Goal: Task Accomplishment & Management: Use online tool/utility

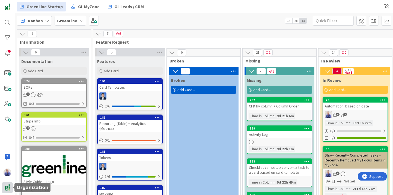
click at [9, 184] on div at bounding box center [7, 187] width 11 height 11
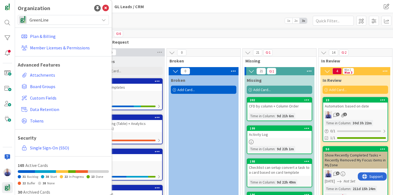
click at [86, 21] on span "GreenLine" at bounding box center [62, 20] width 67 height 8
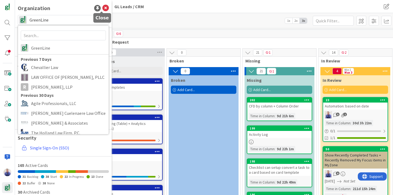
click at [104, 7] on icon at bounding box center [105, 8] width 7 height 7
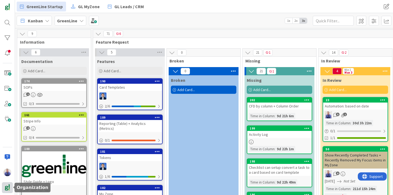
click at [7, 190] on img at bounding box center [8, 188] width 8 height 8
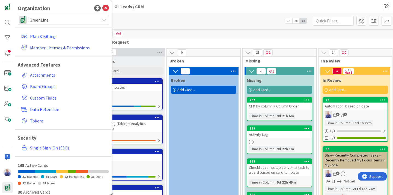
click at [53, 47] on link "Member Licenses & Permissions" at bounding box center [64, 48] width 90 height 10
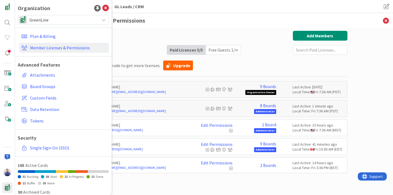
click at [182, 15] on h3 "Member Licenses & Permissions" at bounding box center [204, 20] width 286 height 15
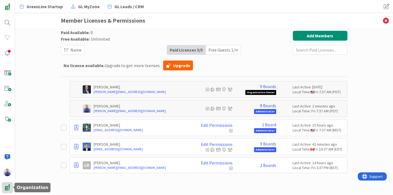
click at [7, 191] on img at bounding box center [8, 188] width 8 height 8
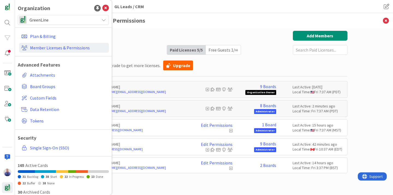
click at [83, 21] on span "GreenLine" at bounding box center [62, 20] width 67 height 8
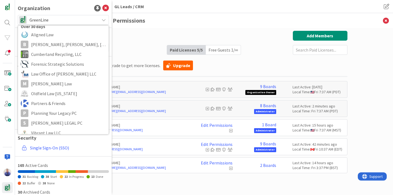
scroll to position [120, 0]
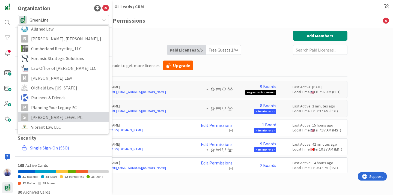
click at [50, 116] on span "[PERSON_NAME] LEGAL PC" at bounding box center [68, 117] width 75 height 8
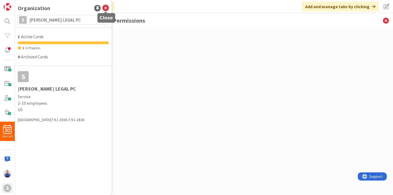
click at [107, 9] on icon at bounding box center [105, 8] width 7 height 7
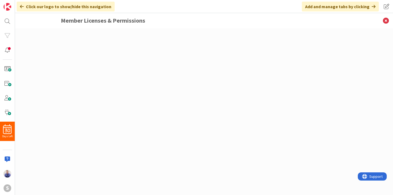
click at [79, 34] on div at bounding box center [204, 106] width 286 height 151
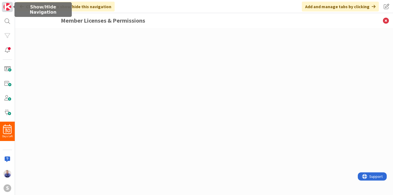
click at [8, 6] on img at bounding box center [8, 7] width 8 height 8
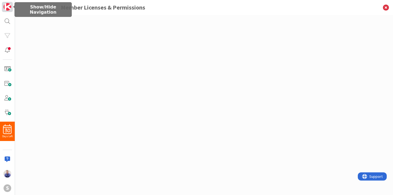
click at [8, 6] on img at bounding box center [8, 7] width 8 height 8
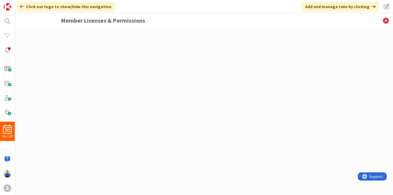
click at [108, 68] on div at bounding box center [204, 106] width 286 height 151
click at [4, 175] on img at bounding box center [8, 174] width 8 height 8
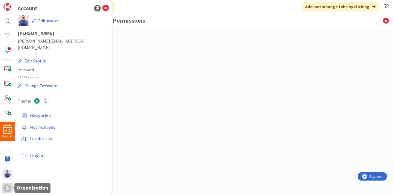
click at [5, 192] on div "S" at bounding box center [7, 188] width 11 height 10
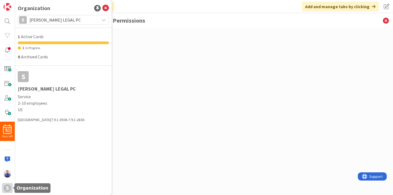
click at [6, 190] on div "S" at bounding box center [8, 188] width 8 height 8
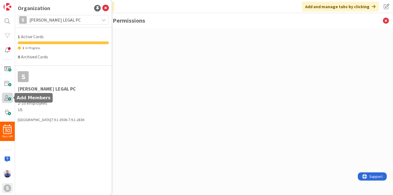
click at [7, 96] on span at bounding box center [7, 98] width 11 height 10
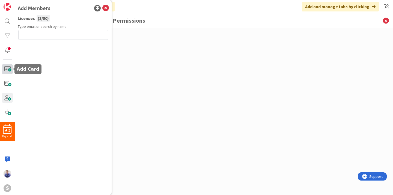
click at [7, 67] on span at bounding box center [7, 69] width 11 height 10
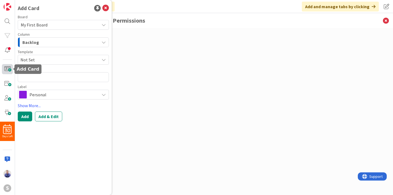
click at [7, 67] on span at bounding box center [7, 69] width 11 height 10
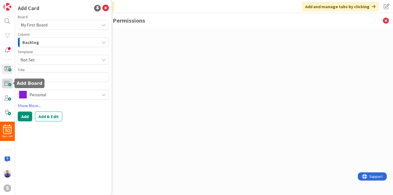
click at [8, 84] on span at bounding box center [7, 84] width 11 height 10
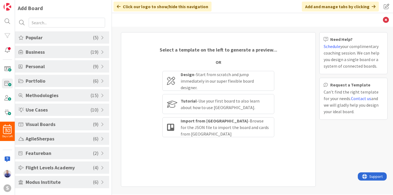
click at [93, 51] on span "( 19 )" at bounding box center [95, 51] width 8 height 7
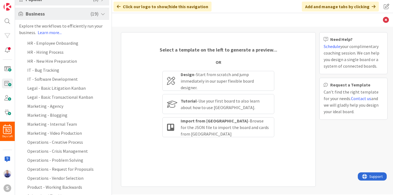
scroll to position [36, 0]
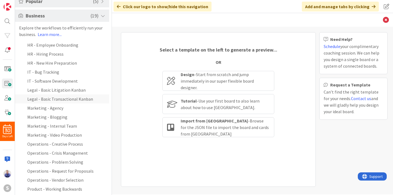
click at [84, 97] on li "Legal - Basic Transactional Kanban" at bounding box center [62, 98] width 94 height 9
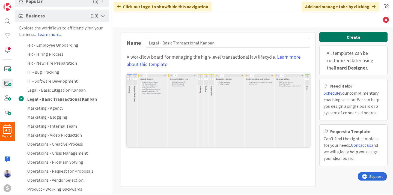
click at [343, 37] on button "Create" at bounding box center [353, 37] width 68 height 10
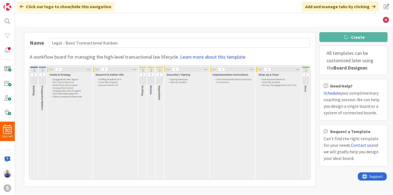
type input "Legal - Basic Transactional Kanban"
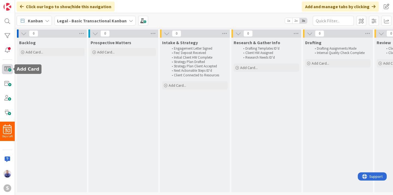
click at [11, 67] on span at bounding box center [7, 69] width 11 height 10
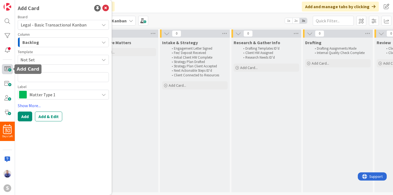
click at [11, 68] on span at bounding box center [7, 69] width 11 height 10
click at [105, 7] on icon at bounding box center [105, 8] width 7 height 7
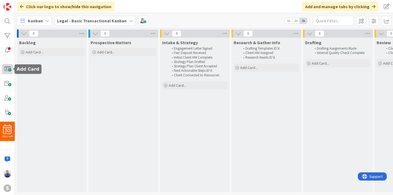
click at [6, 66] on span at bounding box center [7, 69] width 11 height 10
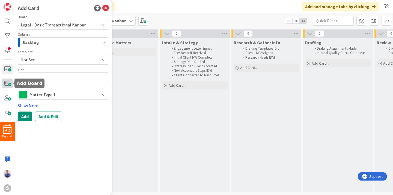
click at [4, 85] on span at bounding box center [7, 84] width 11 height 10
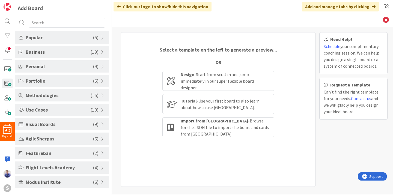
click at [103, 51] on span at bounding box center [103, 52] width 5 height 4
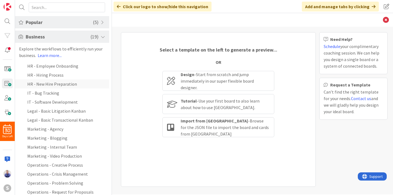
scroll to position [34, 0]
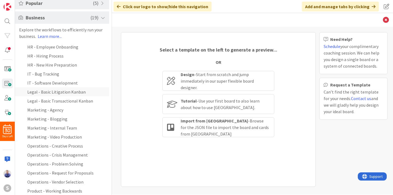
click at [64, 94] on li "Legal - Basic Litigation Kanban" at bounding box center [62, 91] width 94 height 9
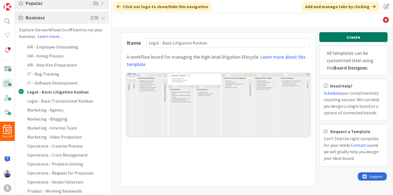
click at [357, 35] on button "Create" at bounding box center [353, 37] width 68 height 10
type input "Legal - Basic Litigation Kanban"
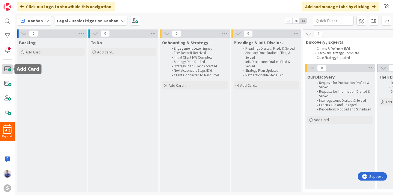
click at [7, 69] on span at bounding box center [7, 69] width 11 height 10
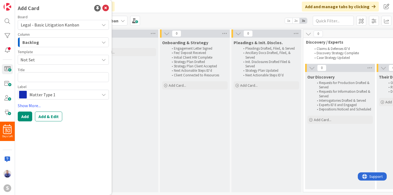
click at [61, 27] on span "Legal - Basic Litigation Kanban" at bounding box center [50, 24] width 58 height 5
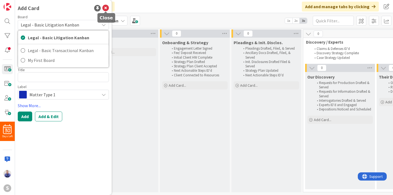
click at [108, 7] on icon at bounding box center [105, 8] width 7 height 7
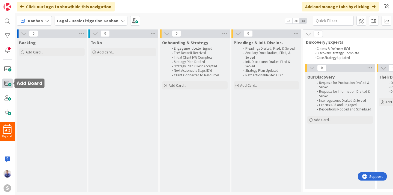
click at [6, 83] on span at bounding box center [7, 84] width 11 height 10
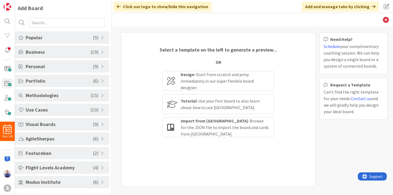
click at [100, 34] on div "Popular ( 5 )" at bounding box center [62, 37] width 94 height 12
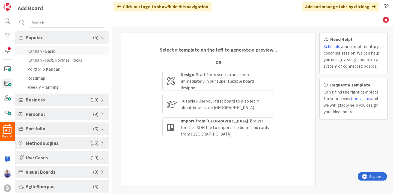
click at [56, 50] on li "Kanban - Basic" at bounding box center [62, 50] width 94 height 9
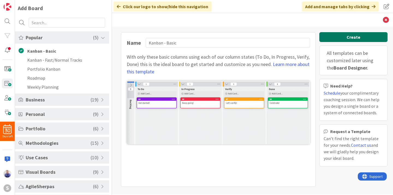
click at [346, 40] on button "Create" at bounding box center [353, 37] width 68 height 10
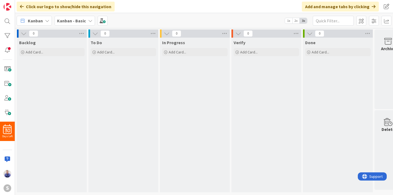
click at [24, 35] on icon at bounding box center [24, 34] width 6 height 6
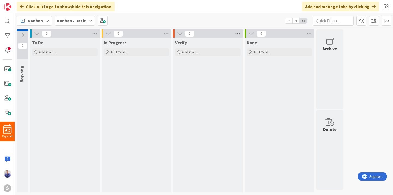
click at [238, 34] on icon at bounding box center [237, 33] width 7 height 8
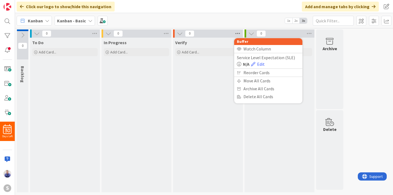
click at [238, 34] on icon at bounding box center [237, 33] width 7 height 8
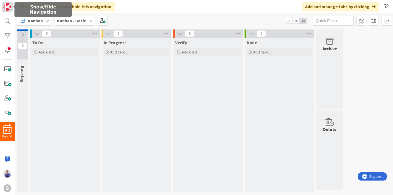
click at [9, 6] on img at bounding box center [8, 7] width 8 height 8
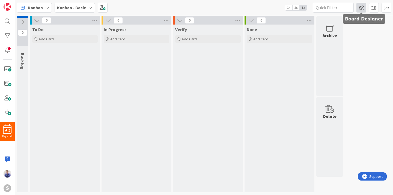
click at [360, 10] on span at bounding box center [361, 8] width 10 height 10
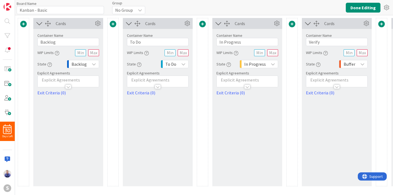
type input "Kanban - Basic"
drag, startPoint x: 136, startPoint y: 25, endPoint x: 259, endPoint y: 23, distance: 122.5
click at [259, 23] on div "0 Cards Container Name 7 / 64 Backlog WIP Limits State Backlog Explicit Agreeme…" at bounding box center [247, 102] width 459 height 168
click at [154, 39] on input "To Do" at bounding box center [158, 42] width 62 height 8
click at [153, 42] on input "To Do" at bounding box center [158, 42] width 62 height 8
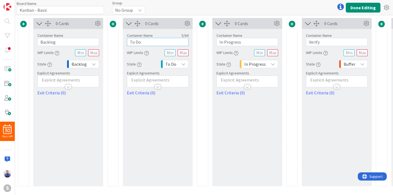
click at [153, 42] on input "To Do" at bounding box center [158, 42] width 62 height 8
type input "Phase 1: Initial Setup"
drag, startPoint x: 177, startPoint y: 112, endPoint x: 171, endPoint y: 98, distance: 14.9
click at [176, 110] on div "0 Cards Container Name 22 / 64 Phase 1: Initial Setup WIP Limits State To Do Ex…" at bounding box center [158, 102] width 70 height 168
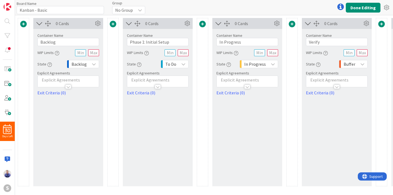
click at [167, 80] on p at bounding box center [158, 80] width 56 height 6
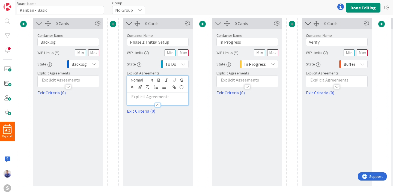
click at [171, 98] on p at bounding box center [158, 97] width 56 height 6
click at [164, 87] on icon "button" at bounding box center [163, 87] width 5 height 5
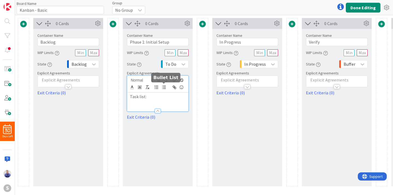
click at [164, 86] on icon "button" at bounding box center [163, 87] width 5 height 5
drag, startPoint x: 168, startPoint y: 97, endPoint x: 128, endPoint y: 92, distance: 40.9
click at [128, 93] on div "Task list:" at bounding box center [157, 101] width 61 height 19
click at [172, 103] on li at bounding box center [160, 103] width 49 height 6
drag, startPoint x: 147, startPoint y: 97, endPoint x: 130, endPoint y: 97, distance: 16.9
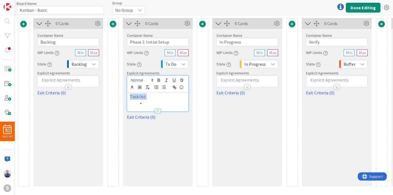
click at [130, 96] on p "Task list:" at bounding box center [158, 97] width 56 height 6
click at [150, 104] on li at bounding box center [160, 103] width 49 height 6
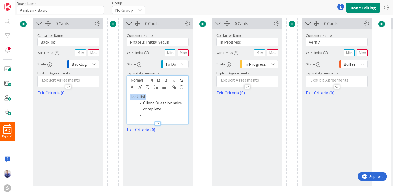
drag, startPoint x: 145, startPoint y: 99, endPoint x: 121, endPoint y: 95, distance: 23.8
click at [127, 95] on div "Task list: Client Questionnaire complete" at bounding box center [157, 107] width 61 height 31
click at [158, 116] on li at bounding box center [160, 115] width 49 height 6
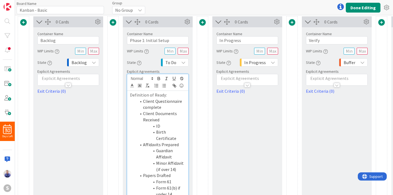
scroll to position [8, 0]
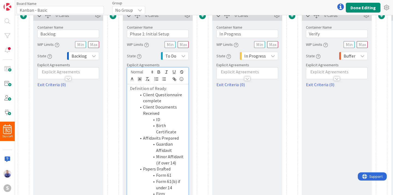
click at [169, 172] on li "Form 61" at bounding box center [160, 175] width 49 height 6
click at [169, 191] on li "Firm" at bounding box center [160, 194] width 49 height 6
click at [169, 172] on li "Form 61" at bounding box center [160, 175] width 49 height 6
click at [168, 178] on li "Form 61(b) if under 14" at bounding box center [160, 184] width 49 height 12
click at [173, 191] on li "Firm" at bounding box center [160, 194] width 49 height 6
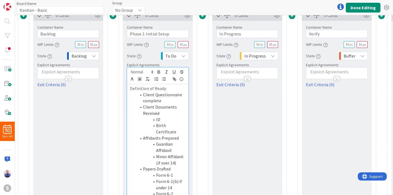
click at [183, 191] on li "Form 6-2" at bounding box center [160, 194] width 49 height 6
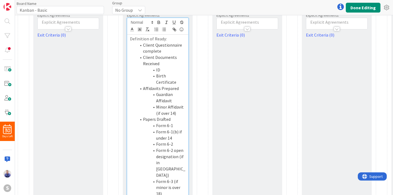
scroll to position [64, 0]
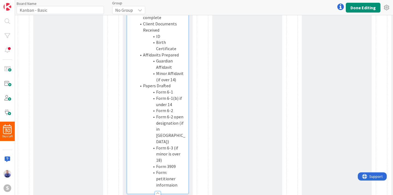
scroll to position [92, 0]
click at [182, 169] on li "Form: petitioner informaion" at bounding box center [160, 178] width 49 height 19
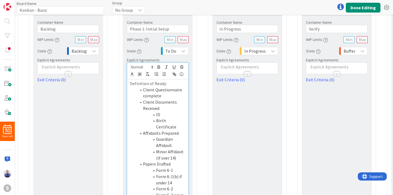
scroll to position [29, 0]
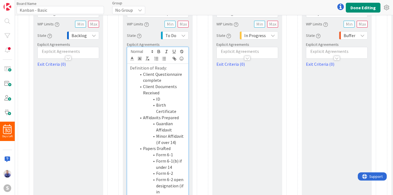
click at [146, 33] on div "State To Do" at bounding box center [158, 36] width 62 height 10
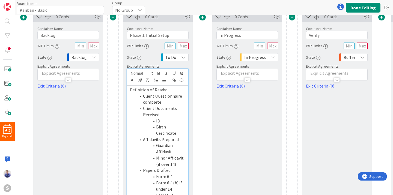
scroll to position [0, 0]
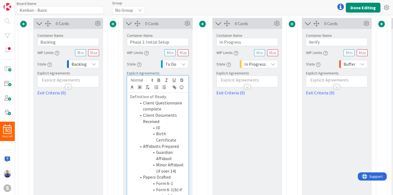
click at [114, 23] on span at bounding box center [113, 24] width 7 height 7
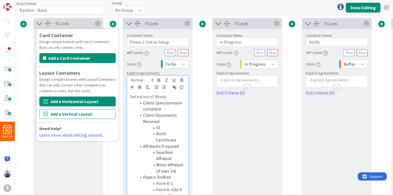
click at [85, 103] on button "Add a Horizontal Layout" at bounding box center [77, 102] width 76 height 10
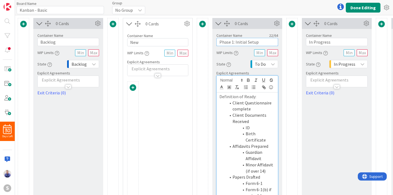
drag, startPoint x: 263, startPoint y: 43, endPoint x: 214, endPoint y: 42, distance: 49.9
click at [216, 42] on input "Phase 1: Initial Setup" at bounding box center [247, 42] width 62 height 8
click at [168, 44] on input "New" at bounding box center [157, 42] width 61 height 8
click at [168, 43] on input "New" at bounding box center [157, 42] width 61 height 8
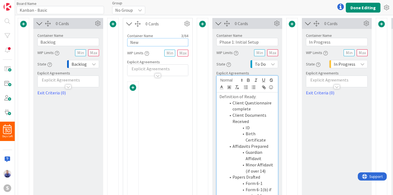
click at [168, 43] on input "New" at bounding box center [157, 42] width 61 height 8
paste input "Phase 1: Initial Setup"
type input "Phase 1: Initial Setup"
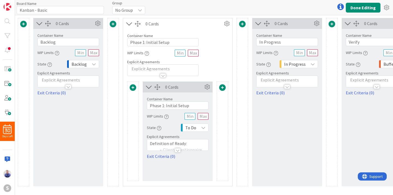
click at [186, 129] on span "To Do" at bounding box center [190, 128] width 11 height 8
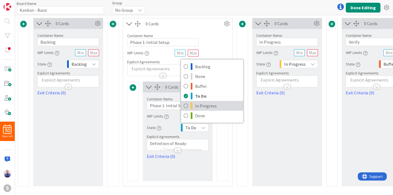
click at [202, 105] on span "In Progress" at bounding box center [217, 106] width 45 height 8
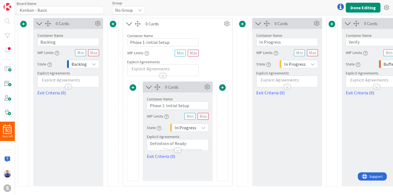
click at [218, 135] on div at bounding box center [222, 132] width 11 height 100
click at [177, 152] on div at bounding box center [178, 150] width 6 height 4
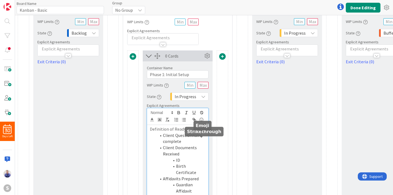
scroll to position [52, 0]
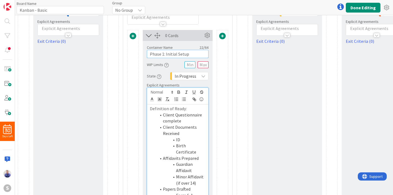
drag, startPoint x: 195, startPoint y: 54, endPoint x: 134, endPoint y: 52, distance: 60.6
click at [147, 52] on input "Phase 1: Initial Setup" at bounding box center [178, 54] width 62 height 8
type input "P1.1 Questionnaire and Documents"
click at [206, 18] on div "Container Name 22 / 64 Phase 1: Initial Setup WIP Limits Explicit Agreements" at bounding box center [177, 1] width 109 height 47
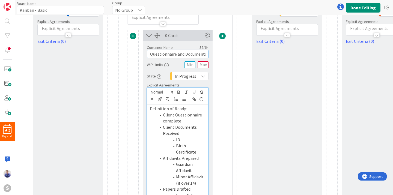
click at [182, 55] on input "P1.1 Questionnaire and Documents" at bounding box center [178, 54] width 62 height 8
drag, startPoint x: 167, startPoint y: 55, endPoint x: 135, endPoint y: 55, distance: 32.2
click at [147, 55] on input "P1.1 Questionnaire and Documents" at bounding box center [178, 54] width 62 height 8
click at [207, 37] on icon at bounding box center [207, 35] width 8 height 8
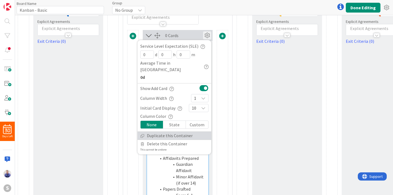
click at [182, 132] on link "Duplicate this Container" at bounding box center [174, 136] width 74 height 8
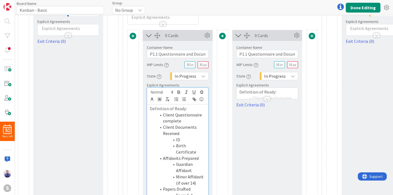
click at [205, 145] on li "Birth Certificate" at bounding box center [180, 149] width 49 height 12
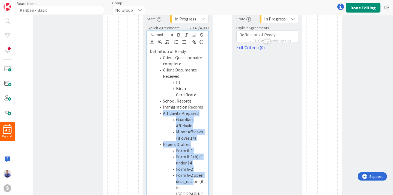
scroll to position [194, 0]
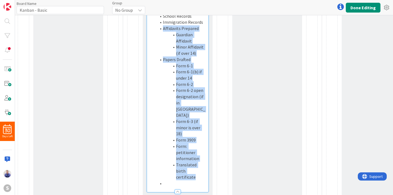
drag, startPoint x: 155, startPoint y: 108, endPoint x: 190, endPoint y: 162, distance: 64.3
click at [190, 162] on div "Definition of Ready: Client Questionnaire complete Client Documents Received ID…" at bounding box center [177, 77] width 61 height 230
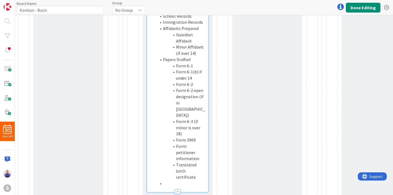
scroll to position [57, 0]
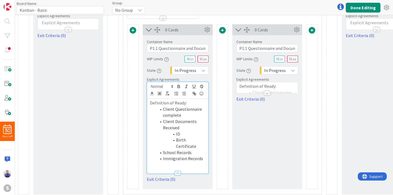
click at [266, 94] on div at bounding box center [267, 93] width 6 height 4
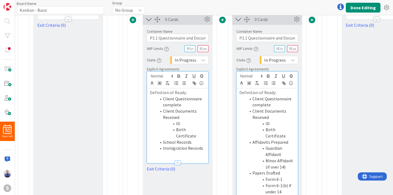
scroll to position [86, 0]
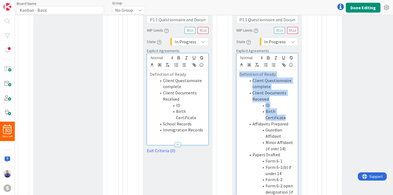
drag, startPoint x: 295, startPoint y: 113, endPoint x: 228, endPoint y: 71, distance: 79.0
click at [236, 72] on div "Definition of Ready: Client Questionnaire complete Client Documents Received ID…" at bounding box center [266, 178] width 61 height 217
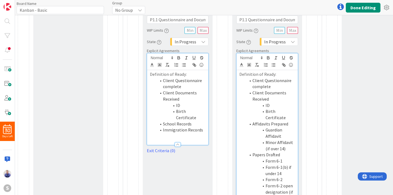
click at [267, 92] on li "Client Documents Received" at bounding box center [270, 96] width 49 height 12
drag, startPoint x: 184, startPoint y: 74, endPoint x: 145, endPoint y: 74, distance: 39.0
click at [147, 72] on div "Definition of Ready: Client Questionnaire complete Client Documents Received ID…" at bounding box center [177, 107] width 61 height 75
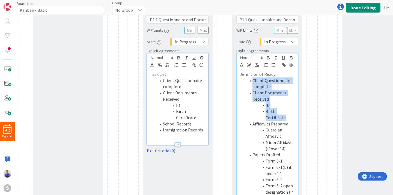
drag, startPoint x: 295, startPoint y: 111, endPoint x: 234, endPoint y: 82, distance: 67.2
click at [236, 82] on div "Definition of Ready: Client Questionnaire complete Client Documents Received ID…" at bounding box center [266, 178] width 61 height 217
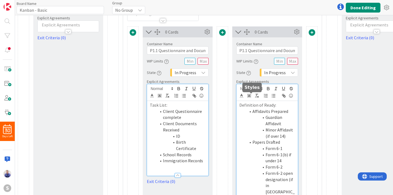
scroll to position [29, 0]
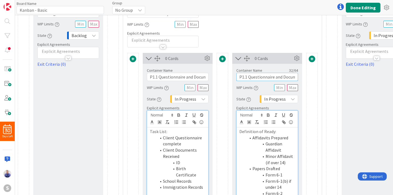
drag, startPoint x: 246, startPoint y: 79, endPoint x: 247, endPoint y: 83, distance: 3.9
click at [246, 79] on input "P1.1 Questionnaire and Documents" at bounding box center [267, 77] width 62 height 8
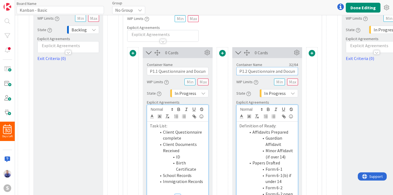
scroll to position [0, 8]
drag, startPoint x: 248, startPoint y: 72, endPoint x: 332, endPoint y: 74, distance: 84.0
click at [298, 74] on input "P1.2 Questionnaire and Documents" at bounding box center [267, 71] width 62 height 8
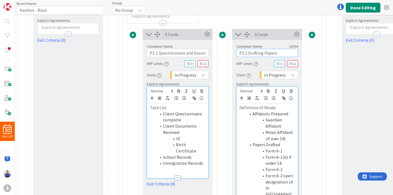
scroll to position [57, 0]
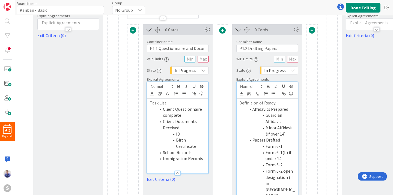
click at [277, 131] on li "Minor Affidavit (if over 14)" at bounding box center [270, 131] width 49 height 12
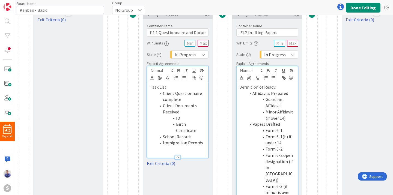
scroll to position [74, 0]
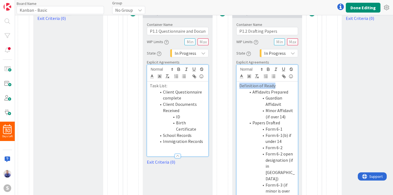
drag, startPoint x: 274, startPoint y: 86, endPoint x: 227, endPoint y: 85, distance: 46.6
click at [236, 85] on div "Definition of Ready: Affidavits Prepared Guardian Affidavit Minor Affidavit (if…" at bounding box center [266, 169] width 61 height 174
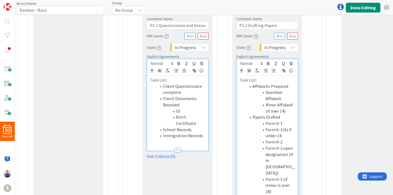
scroll to position [86, 0]
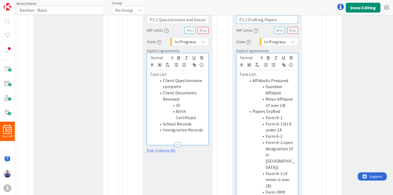
click at [274, 20] on input "P1.2 Drafting Papers" at bounding box center [267, 20] width 62 height 8
click at [276, 20] on input "P1.2 Drafting Papers" at bounding box center [267, 20] width 62 height 8
drag, startPoint x: 278, startPoint y: 20, endPoint x: 249, endPoint y: 18, distance: 29.2
click at [249, 18] on input "P1.2 Drafting Papers" at bounding box center [267, 20] width 62 height 8
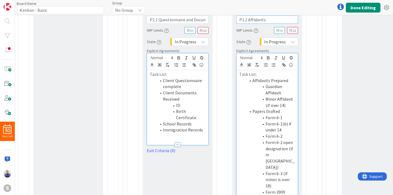
type input "P1.2 Affidavits"
click at [272, 81] on li "Affidavits Prepared" at bounding box center [270, 80] width 49 height 6
click at [285, 100] on li "Minor Affidavit (if over 14)" at bounding box center [270, 102] width 49 height 12
click at [300, 46] on div "Container Name 15 / 64 P1.2 Affidavits WIP Limits State In Progress Explicit Ag…" at bounding box center [267, 130] width 70 height 246
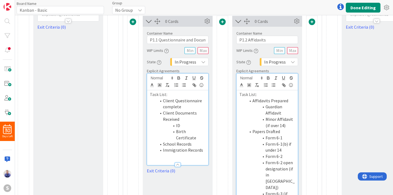
scroll to position [52, 0]
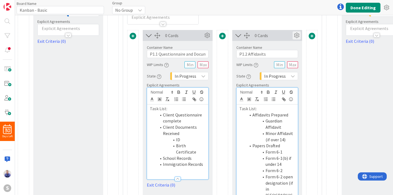
click at [298, 36] on icon at bounding box center [296, 35] width 8 height 8
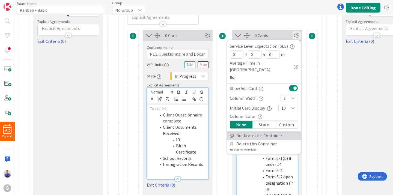
click at [272, 132] on link "Duplicate this Container" at bounding box center [264, 136] width 74 height 8
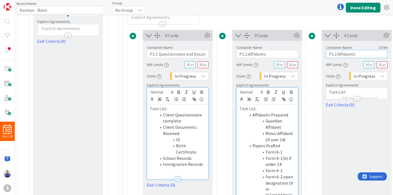
click at [336, 56] on input "P1.2 Affidavits" at bounding box center [357, 54] width 62 height 8
click at [344, 54] on input "P1.3 Affidavits" at bounding box center [357, 54] width 62 height 8
click at [368, 125] on div "0 Cards Container Name 20 / 64 P1.3 Drafting Papers WIP Limits State In Progres…" at bounding box center [357, 162] width 70 height 264
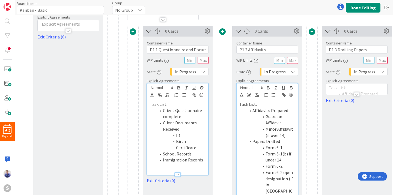
scroll to position [57, 0]
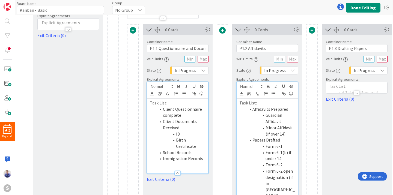
drag, startPoint x: 358, startPoint y: 93, endPoint x: 368, endPoint y: 103, distance: 14.3
click at [358, 93] on div at bounding box center [356, 93] width 6 height 4
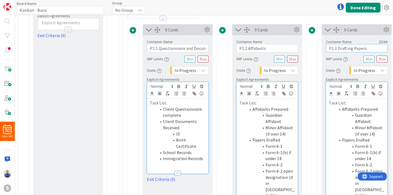
click at [349, 49] on input "P1.3 Drafting Papers" at bounding box center [357, 48] width 62 height 8
click at [353, 49] on input "P1.3 Drafting Papers" at bounding box center [357, 48] width 62 height 8
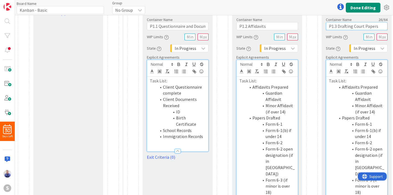
scroll to position [80, 0]
type input "P1.3 Drafting Court Papers"
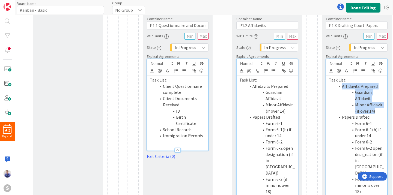
drag, startPoint x: 376, startPoint y: 112, endPoint x: 331, endPoint y: 87, distance: 52.0
click at [330, 88] on ol "Affidavits Prepared Guardian Affidavit Minor Affidavit (if over 14) Papers Draf…" at bounding box center [357, 163] width 56 height 161
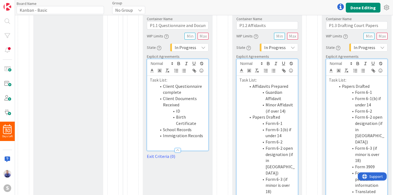
drag, startPoint x: 246, startPoint y: 118, endPoint x: 286, endPoint y: 137, distance: 43.7
click at [289, 144] on ol "Affidavits Prepared Guardian Affidavit Minor Affidavit (if over 14) Papers Draf…" at bounding box center [267, 163] width 56 height 161
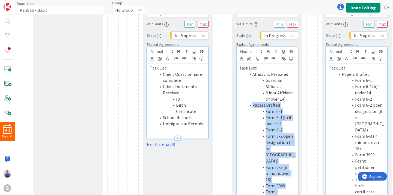
scroll to position [144, 0]
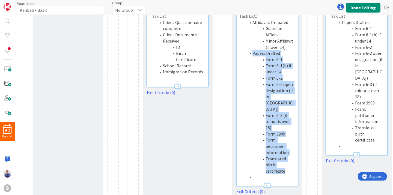
drag, startPoint x: 252, startPoint y: 117, endPoint x: 287, endPoint y: 153, distance: 49.8
click at [287, 154] on ol "Affidavits Prepared Guardian Affidavit Minor Affidavit (if over 14) Papers Draf…" at bounding box center [267, 99] width 56 height 161
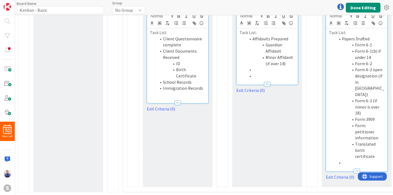
scroll to position [113, 0]
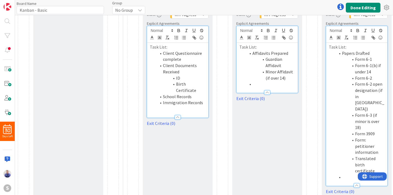
drag, startPoint x: 334, startPoint y: 99, endPoint x: 335, endPoint y: 131, distance: 32.2
click at [337, 101] on ol "Papers Drafted Form 6-1 Form 6-1(b) if under 14 Form 6-2 Form 6-2 open designat…" at bounding box center [357, 115] width 56 height 130
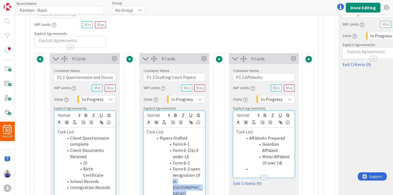
scroll to position [0, 93]
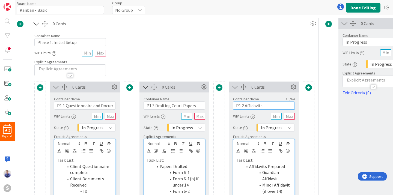
click at [242, 105] on input "P1.2 Affidavits" at bounding box center [264, 105] width 62 height 8
type input "P1.3 Affidavits"
click at [154, 106] on input "P1.3 Drafting Court Papers" at bounding box center [174, 105] width 62 height 8
type input "P1.2 Drafting Court Papers"
click at [215, 65] on div "Container Name 22 / 64 Phase 1: Initial Setup WIP Limits Explicit Agreements" at bounding box center [174, 52] width 288 height 47
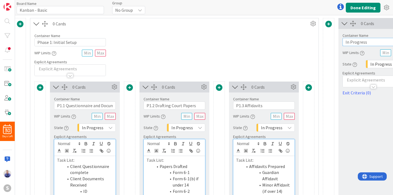
click at [357, 43] on input "In Progress" at bounding box center [373, 42] width 62 height 8
type input "Phase 2: Court Filings"
click at [328, 24] on span at bounding box center [328, 24] width 7 height 7
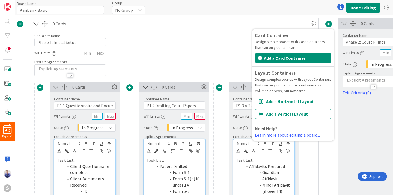
drag, startPoint x: 281, startPoint y: 103, endPoint x: 314, endPoint y: 82, distance: 39.3
click at [281, 103] on button "Add a Horizontal Layout" at bounding box center [293, 102] width 76 height 10
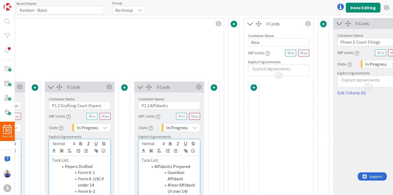
scroll to position [0, 188]
click at [375, 43] on input "Phase 2: Court Filings" at bounding box center [368, 42] width 62 height 8
click at [268, 40] on input "New" at bounding box center [277, 42] width 61 height 8
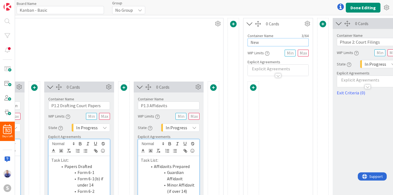
click at [267, 40] on input "New" at bounding box center [277, 42] width 61 height 8
paste input "Phase 2: Court Filings"
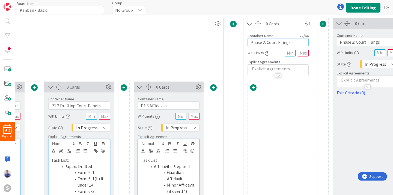
type input "Phase 2: Court Filings"
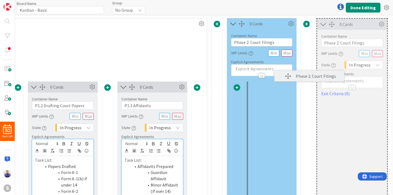
scroll to position [0, 206]
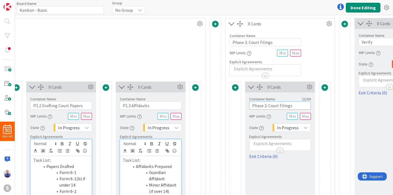
click at [265, 107] on input "Phase 2: Court Filings" at bounding box center [280, 105] width 62 height 8
click at [275, 106] on input "Phase 2.1: Court Filings" at bounding box center [280, 105] width 62 height 8
click at [289, 110] on div "Container Name 24 / 64 Phase 2.1: Court Filings WIP Limits State In Progress Ex…" at bounding box center [280, 125] width 62 height 67
drag, startPoint x: 295, startPoint y: 106, endPoint x: 274, endPoint y: 107, distance: 21.8
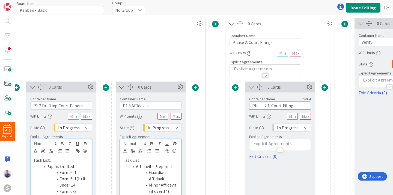
click at [273, 106] on input "Phase 2.1: Court Filings" at bounding box center [280, 105] width 62 height 8
drag, startPoint x: 274, startPoint y: 107, endPoint x: 275, endPoint y: 113, distance: 6.2
click at [275, 109] on input "Phase 2.1: CLina Review" at bounding box center [280, 105] width 62 height 8
type input "Phase 2.1: Lina Review"
click at [308, 68] on div "Container Name 22 / 64 Phase 2: Court Filings WIP Limits Explicit Agreements" at bounding box center [279, 52] width 109 height 47
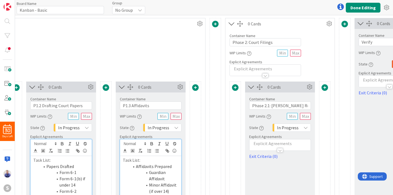
click at [266, 143] on p at bounding box center [280, 143] width 56 height 6
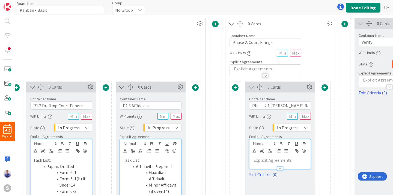
click at [269, 160] on p at bounding box center [280, 160] width 56 height 6
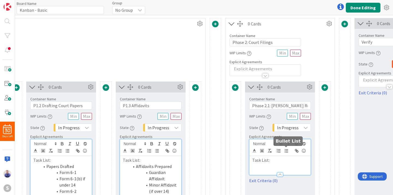
click at [287, 153] on icon "button" at bounding box center [286, 150] width 5 height 5
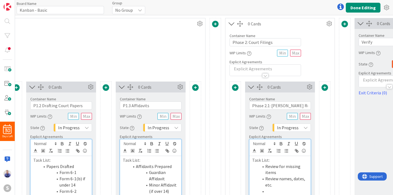
scroll to position [4, 206]
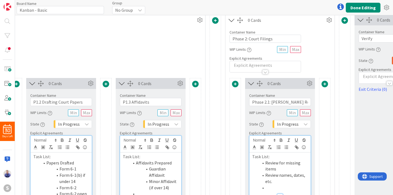
click at [326, 85] on span at bounding box center [324, 84] width 7 height 7
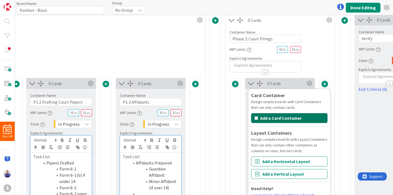
drag, startPoint x: 291, startPoint y: 117, endPoint x: 296, endPoint y: 117, distance: 5.2
click at [291, 117] on button "Add a Card Container" at bounding box center [289, 118] width 76 height 10
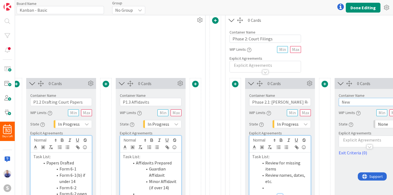
click at [344, 101] on input "New" at bounding box center [369, 102] width 62 height 8
type input "Phase 2.2 Court e-filing"
click at [380, 124] on span "None" at bounding box center [383, 124] width 10 height 8
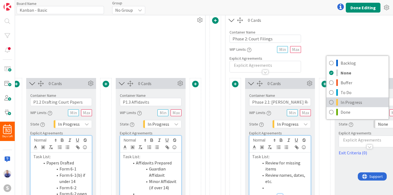
click at [352, 99] on span "In Progress" at bounding box center [362, 102] width 45 height 8
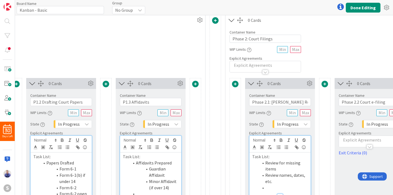
click at [351, 142] on div at bounding box center [369, 144] width 61 height 6
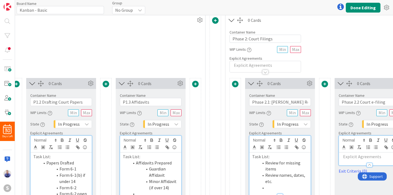
click at [358, 157] on p at bounding box center [369, 157] width 56 height 6
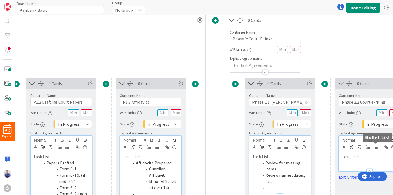
click at [378, 147] on button "button" at bounding box center [376, 147] width 8 height 7
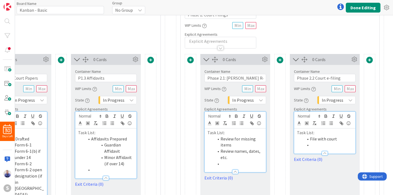
scroll to position [61, 251]
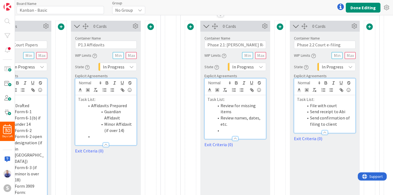
click at [336, 154] on div "0 Cards Container Name 24 / 64 Phase 2.2 Court e-filing WIP Limits State In Pro…" at bounding box center [325, 137] width 70 height 233
click at [337, 124] on li "Send confirmation of filing to client" at bounding box center [327, 121] width 49 height 12
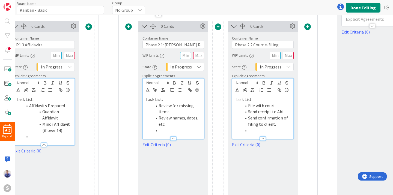
scroll to position [61, 329]
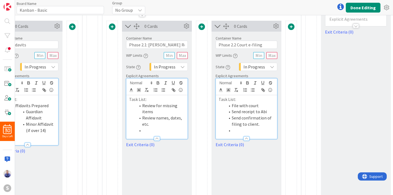
click at [292, 25] on span at bounding box center [291, 26] width 7 height 7
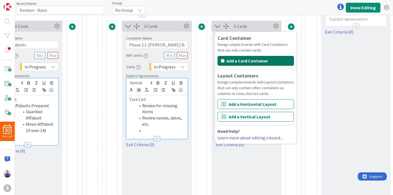
drag, startPoint x: 265, startPoint y: 62, endPoint x: 283, endPoint y: 60, distance: 18.6
click at [265, 63] on button "Add a Card Container" at bounding box center [255, 61] width 76 height 10
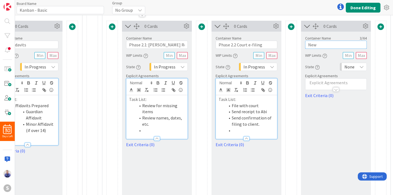
click at [322, 43] on input "New" at bounding box center [336, 45] width 62 height 8
click at [322, 44] on input "New" at bounding box center [336, 45] width 62 height 8
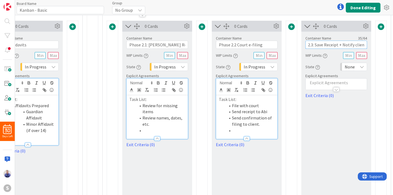
type input "P 2.3: Save Receipt + Notify client"
click at [347, 67] on span "None" at bounding box center [349, 67] width 10 height 8
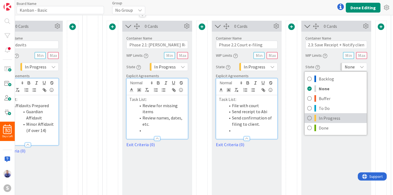
click at [335, 121] on span "In Progress" at bounding box center [341, 118] width 45 height 8
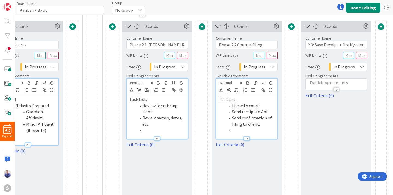
click at [304, 148] on div "0 Cards Container Name 35 / 64 P 2.3: Save Receipt + Notify client WIP Limits S…" at bounding box center [336, 137] width 70 height 233
drag, startPoint x: 267, startPoint y: 128, endPoint x: 231, endPoint y: 119, distance: 36.7
click at [232, 120] on ol "File with court Send receipt to Abi Send confirmation of filing to client." at bounding box center [247, 118] width 56 height 31
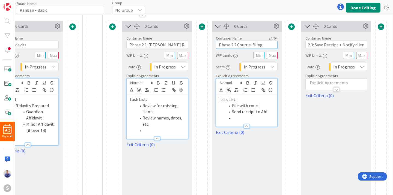
click at [266, 45] on input "Phase 2.2 Court e-filing" at bounding box center [247, 45] width 62 height 8
type input "Phase 2.2 Court e-filing (Lina)"
drag, startPoint x: 343, startPoint y: 129, endPoint x: 342, endPoint y: 124, distance: 5.8
click at [343, 128] on div "0 Cards Container Name 35 / 64 P 2.3: Save Receipt + Notify client WIP Limits S…" at bounding box center [336, 137] width 70 height 233
click at [329, 84] on p at bounding box center [336, 83] width 56 height 6
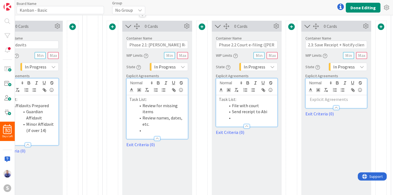
click at [335, 101] on p at bounding box center [336, 99] width 56 height 6
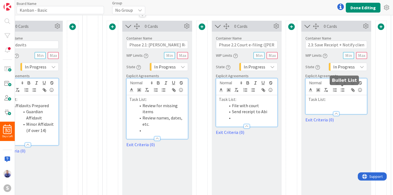
click at [341, 91] on icon "button" at bounding box center [342, 90] width 5 height 5
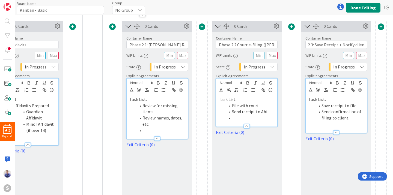
click at [358, 120] on li "Send confirmation of filing to client." at bounding box center [339, 115] width 49 height 12
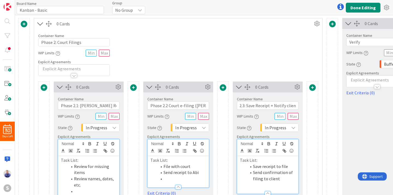
scroll to position [0, 420]
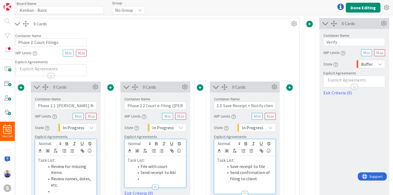
click at [290, 86] on span at bounding box center [289, 87] width 7 height 7
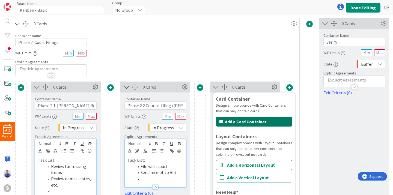
click at [262, 121] on button "Add a Card Container" at bounding box center [254, 122] width 76 height 10
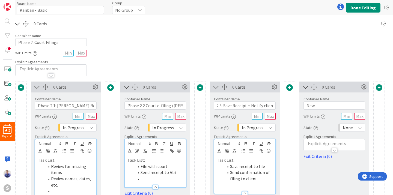
click at [349, 126] on span "None" at bounding box center [348, 128] width 10 height 8
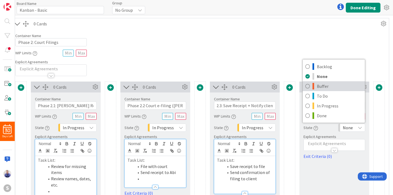
click at [323, 88] on span "Buffer" at bounding box center [339, 86] width 45 height 8
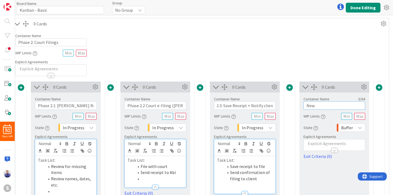
click at [325, 103] on input "New" at bounding box center [334, 105] width 62 height 8
click at [333, 106] on input "Waiting on Court Date" at bounding box center [334, 105] width 62 height 8
click at [327, 106] on input "Waiting on Hearing Date" at bounding box center [334, 105] width 62 height 8
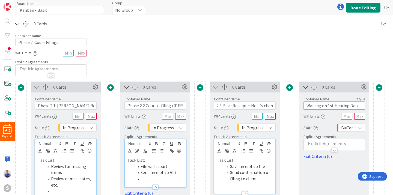
click at [305, 106] on input "Waiting on 1st Hearing Date" at bounding box center [334, 105] width 62 height 8
type input "P2.4 Waiting on 1st Hearing Date"
click at [334, 144] on p at bounding box center [334, 143] width 56 height 6
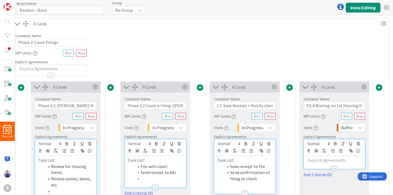
click at [338, 162] on p at bounding box center [334, 160] width 56 height 6
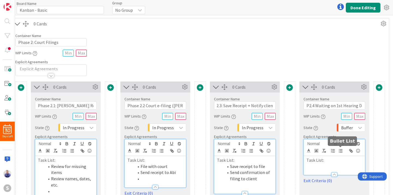
drag, startPoint x: 340, startPoint y: 152, endPoint x: 335, endPoint y: 157, distance: 7.5
click at [340, 152] on icon "button" at bounding box center [340, 150] width 5 height 5
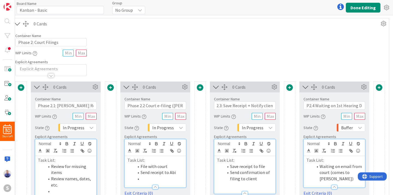
click at [353, 174] on li "Waiting on email from court (comes to Abi)" at bounding box center [337, 172] width 49 height 19
click at [361, 188] on div at bounding box center [334, 191] width 61 height 6
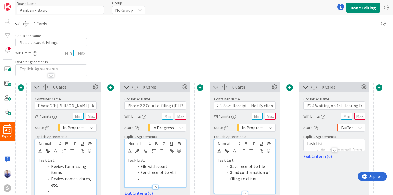
click at [322, 148] on div at bounding box center [334, 148] width 61 height 6
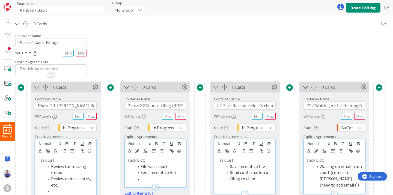
scroll to position [63, 420]
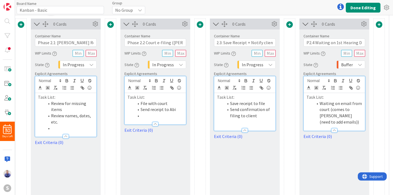
click at [361, 113] on li "Waiting on email from court (comes to Lina (need to add emails))" at bounding box center [337, 112] width 49 height 25
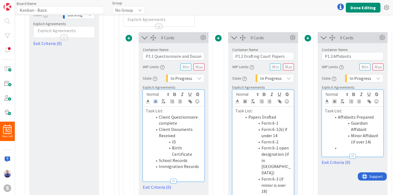
scroll to position [34, 4]
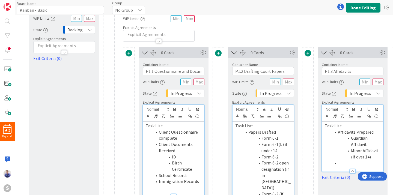
click at [159, 133] on li "Client Questionnaire complete" at bounding box center [176, 135] width 49 height 12
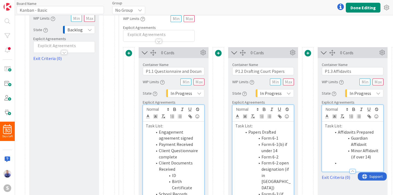
click at [196, 145] on li "Payment Received" at bounding box center [176, 144] width 49 height 6
click at [196, 138] on li "Engagement agreement signed" at bounding box center [176, 135] width 49 height 12
click at [199, 152] on li "Payment Received" at bounding box center [176, 151] width 49 height 6
click at [160, 150] on li "Payment Received (usually Zelle, sometimes cash)" at bounding box center [176, 157] width 49 height 19
click at [175, 158] on li "Initial Payment Received (usually Zelle, sometimes cash)" at bounding box center [176, 160] width 49 height 25
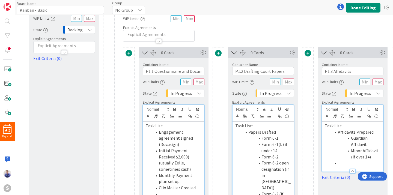
click at [177, 157] on li "Initial Payment Received $2,000) (usually Zelle, sometimes cash)" at bounding box center [176, 160] width 49 height 25
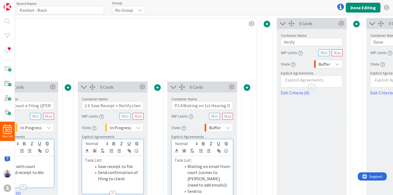
scroll to position [0, 553]
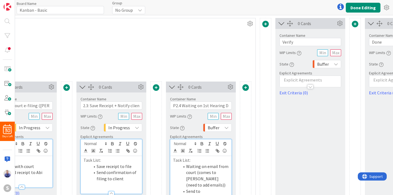
click at [267, 22] on span at bounding box center [265, 24] width 7 height 7
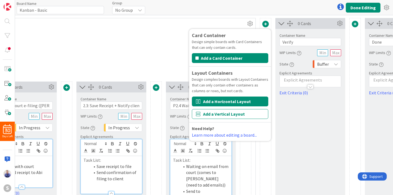
click at [233, 103] on button "Add a Horizontal Layout" at bounding box center [230, 102] width 76 height 10
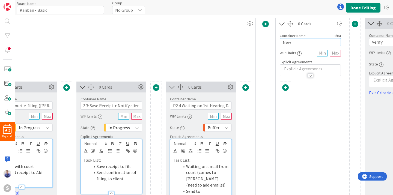
click at [289, 45] on input "New" at bounding box center [310, 42] width 61 height 8
type input "Phase 3"
click at [286, 88] on span at bounding box center [285, 87] width 7 height 7
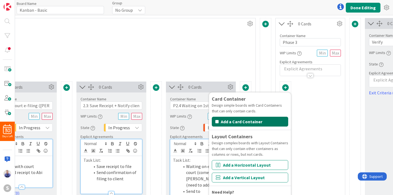
drag, startPoint x: 254, startPoint y: 124, endPoint x: 281, endPoint y: 111, distance: 29.9
click at [255, 123] on button "Add a Card Container" at bounding box center [250, 122] width 76 height 10
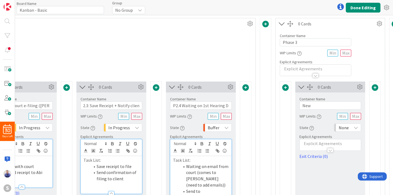
click at [309, 101] on label "Container Name" at bounding box center [312, 99] width 26 height 5
click at [308, 106] on input "New" at bounding box center [330, 105] width 62 height 8
type input "Phase 3.1: Draft"
click at [320, 38] on input "Phase 3" at bounding box center [315, 42] width 71 height 8
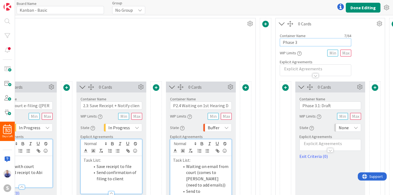
click at [320, 43] on input "Phase 3" at bounding box center [315, 42] width 71 height 8
type input "Phase 3: Preparing for Second Hearing"
click at [337, 106] on input "Phase 3.1: Draft" at bounding box center [330, 105] width 62 height 8
click at [328, 106] on input "Phase 3.1: Draft" at bounding box center [330, 105] width 62 height 8
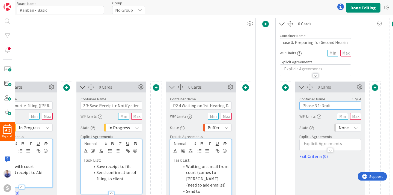
click at [328, 106] on input "Phase 3.1: Draft" at bounding box center [330, 105] width 62 height 8
type input "Phase 3.1: Prepare for Motion Drafting (Client HW)"
click at [344, 126] on span "None" at bounding box center [343, 128] width 10 height 8
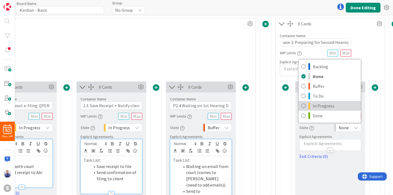
click at [324, 103] on span "In Progress" at bounding box center [335, 106] width 45 height 8
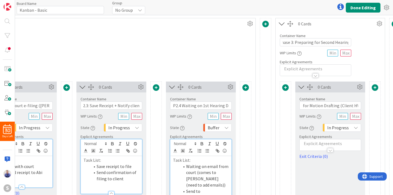
click at [317, 142] on p at bounding box center [330, 143] width 56 height 6
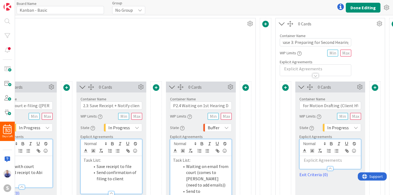
click at [329, 162] on p at bounding box center [330, 160] width 56 height 6
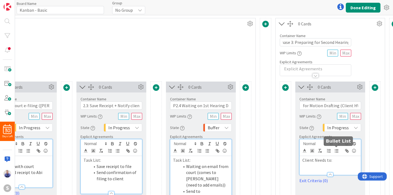
drag, startPoint x: 338, startPoint y: 152, endPoint x: 335, endPoint y: 163, distance: 10.7
click at [338, 156] on div at bounding box center [329, 147] width 61 height 17
click at [337, 152] on icon "button" at bounding box center [336, 150] width 5 height 5
click at [316, 167] on li "Fingerprint" at bounding box center [333, 166] width 49 height 6
click at [342, 167] on li "Get Fingerprint" at bounding box center [333, 166] width 49 height 6
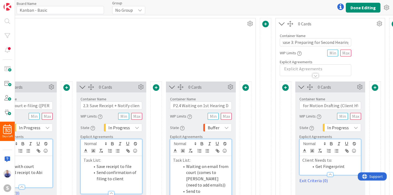
click at [349, 167] on li "Get Fingerprint" at bounding box center [333, 166] width 49 height 6
click at [303, 160] on p "Client Needs to:" at bounding box center [330, 160] width 56 height 6
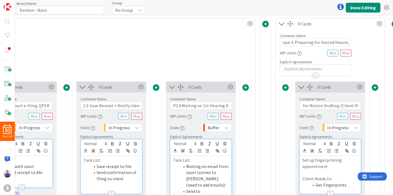
drag, startPoint x: 303, startPoint y: 160, endPoint x: 320, endPoint y: 155, distance: 17.5
click at [303, 160] on p "Set up fingerprinting appointment" at bounding box center [330, 163] width 56 height 12
click at [335, 150] on icon "button" at bounding box center [336, 150] width 5 height 5
click at [347, 169] on li "Set up fingerprinting appointment" at bounding box center [333, 163] width 49 height 12
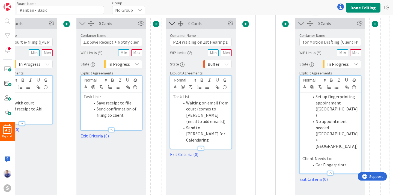
scroll to position [66, 553]
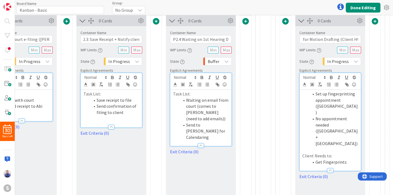
click at [347, 153] on p "Client Needs to:" at bounding box center [330, 156] width 56 height 6
click at [347, 159] on li "Get Fingerprints" at bounding box center [333, 162] width 49 height 6
click at [319, 108] on li "Set up fingerprinting appointment (brooklyn)" at bounding box center [333, 103] width 49 height 25
click at [333, 105] on li "Set up fingerprinting appointment (Brooklyn)" at bounding box center [333, 103] width 49 height 25
click at [346, 123] on li "No appointment needed (Queens + Bronx)" at bounding box center [333, 131] width 49 height 31
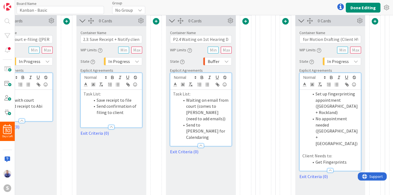
click at [352, 159] on li "Get Fingerprints" at bounding box center [333, 162] width 49 height 6
click at [322, 165] on li "Confirm that it is complete. (shows up on docket" at bounding box center [333, 174] width 49 height 19
click at [335, 165] on li "Client says is complete. (shows up on docket" at bounding box center [333, 174] width 49 height 19
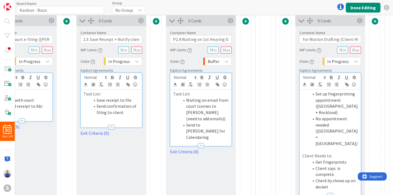
click at [334, 165] on li "Client says is complete." at bounding box center [333, 171] width 49 height 12
click at [333, 178] on li "Check by shows up on docket" at bounding box center [333, 184] width 49 height 12
drag, startPoint x: 334, startPoint y: 157, endPoint x: 338, endPoint y: 163, distance: 7.8
click at [338, 178] on li "Check by shows up on docket" at bounding box center [333, 184] width 49 height 12
click at [348, 159] on li "Get Fingerprints" at bounding box center [333, 162] width 49 height 6
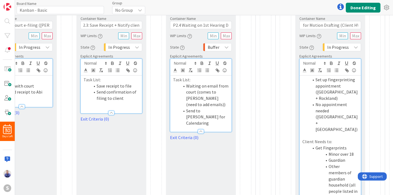
scroll to position [100, 553]
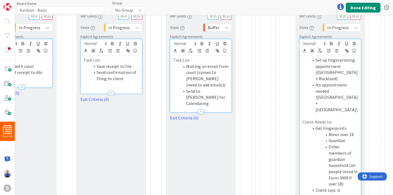
click at [314, 119] on p "Client Needs to:" at bounding box center [330, 122] width 56 height 6
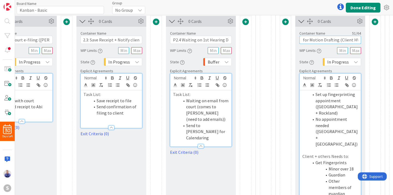
click at [331, 38] on input "Phase 3.1: Prepare for Motion Drafting (Client HW)" at bounding box center [330, 40] width 62 height 8
drag, startPoint x: 336, startPoint y: 40, endPoint x: 326, endPoint y: 43, distance: 9.9
click at [322, 40] on input "Phase 3.1: Prepare for Motion Drafting (Client HW)" at bounding box center [330, 40] width 62 height 8
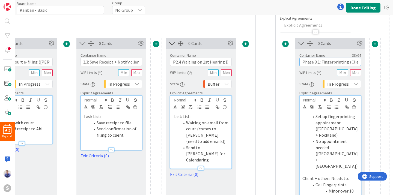
scroll to position [60, 553]
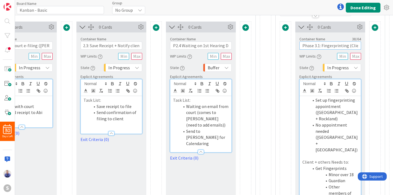
type input "Phase 3.1: Fingerprinting (Client HW)"
click at [221, 130] on li "Send to Karen for Calendaring" at bounding box center [203, 137] width 49 height 19
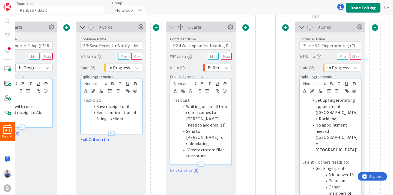
click at [218, 132] on li "Send to Karen for Calendaring" at bounding box center [203, 137] width 49 height 19
drag, startPoint x: 194, startPoint y: 136, endPoint x: 198, endPoint y: 140, distance: 6.2
click at [194, 137] on li "Send to Karen for Calendaring + Docket Numer in file" at bounding box center [203, 140] width 49 height 25
click at [215, 137] on li "Send to Karen for Calendaring + Docket Number in file" at bounding box center [203, 140] width 49 height 25
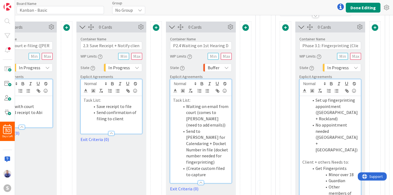
click at [220, 165] on li "(Create custom filed to capture" at bounding box center [203, 171] width 49 height 12
drag, startPoint x: 188, startPoint y: 156, endPoint x: 190, endPoint y: 155, distance: 2.8
click at [190, 165] on li "(Create custom fi to capture" at bounding box center [203, 171] width 49 height 12
click at [221, 165] on li "(JG: reate custom fi to capture" at bounding box center [203, 171] width 49 height 12
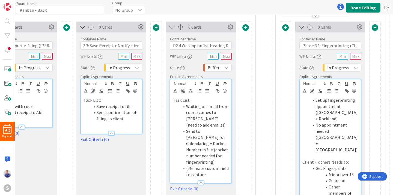
click at [219, 165] on li "(JG: reate custom field to capture" at bounding box center [203, 171] width 49 height 12
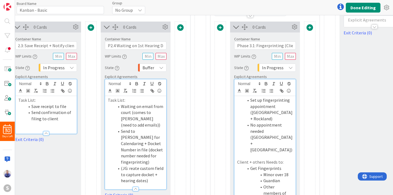
scroll to position [60, 631]
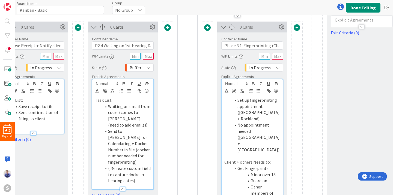
click at [299, 28] on span at bounding box center [296, 27] width 7 height 7
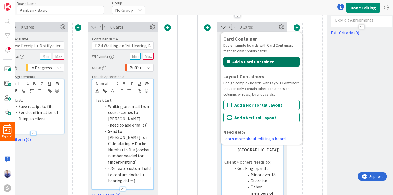
drag, startPoint x: 274, startPoint y: 64, endPoint x: 295, endPoint y: 75, distance: 24.2
click at [274, 64] on button "Add a Card Container" at bounding box center [261, 62] width 76 height 10
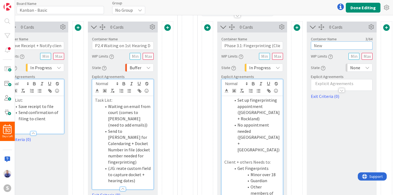
click at [330, 46] on input "New" at bounding box center [342, 45] width 62 height 8
drag, startPoint x: 361, startPoint y: 124, endPoint x: 340, endPoint y: 98, distance: 33.2
click at [361, 122] on div "0 Cards Container Name 45 / 64 P3.2: SIJ (Special Immigrant Juvenile) Motion WI…" at bounding box center [342, 154] width 70 height 264
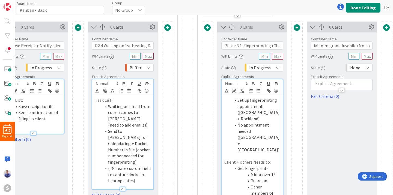
click at [352, 68] on span "None" at bounding box center [355, 68] width 10 height 8
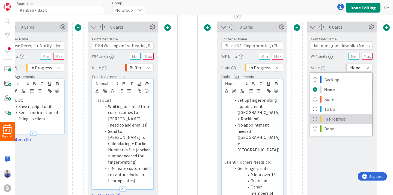
click at [352, 119] on span "In Progress" at bounding box center [346, 119] width 45 height 8
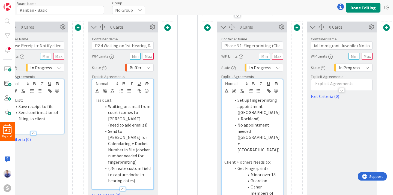
click at [339, 131] on div "0 Cards Container Name 45 / 64 P3.2: SIJ (Special Immigrant Juvenile) Motion WI…" at bounding box center [342, 154] width 70 height 264
drag, startPoint x: 322, startPoint y: 47, endPoint x: 303, endPoint y: 45, distance: 19.1
click at [311, 45] on input "P3.2: SIJ (Special Immigrant Juvenile) Motion" at bounding box center [342, 45] width 62 height 8
click at [324, 45] on input "P3.2: SIJ (Special Immigrant Juvenile) Motion" at bounding box center [342, 45] width 62 height 8
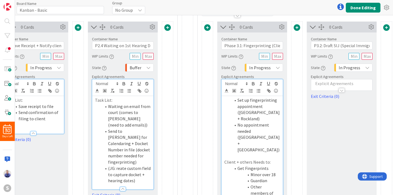
click at [337, 84] on p at bounding box center [342, 83] width 56 height 6
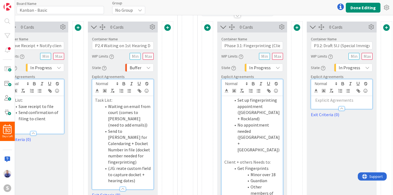
click at [341, 101] on p at bounding box center [342, 100] width 56 height 6
click at [338, 100] on p at bounding box center [342, 100] width 56 height 6
drag, startPoint x: 344, startPoint y: 44, endPoint x: 377, endPoint y: 46, distance: 33.1
click at [372, 46] on input "P3.2: Draft SIJ (Special Immigrant Juvenile) Motion" at bounding box center [342, 45] width 62 height 8
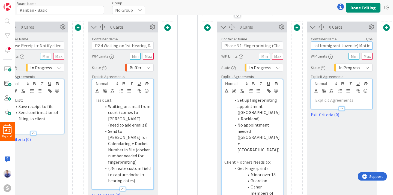
click at [370, 46] on input "P3.2: Draft SIJ (Special Immigrant Juvenile) Motion" at bounding box center [342, 45] width 62 height 8
type input "P3.2: Draft SIJ (Special Immigrant Juvenile) Motion (Abi)"
click at [354, 102] on p at bounding box center [342, 100] width 56 height 6
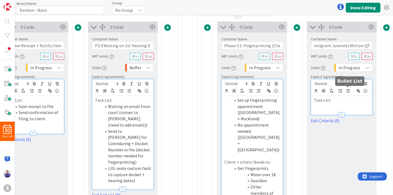
drag, startPoint x: 348, startPoint y: 90, endPoint x: 344, endPoint y: 101, distance: 12.2
click at [348, 90] on icon "button" at bounding box center [347, 90] width 5 height 5
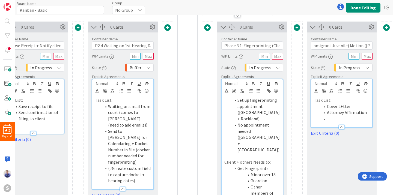
click at [342, 108] on li "Cover LEtter" at bounding box center [344, 106] width 49 height 6
click at [344, 116] on li at bounding box center [344, 119] width 49 height 6
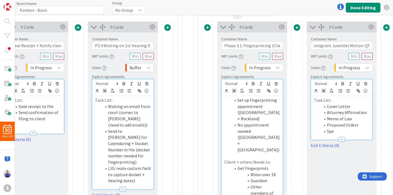
click at [332, 124] on li "Proposed Orders" at bounding box center [344, 125] width 49 height 6
click at [335, 139] on li "Spe" at bounding box center [344, 137] width 49 height 6
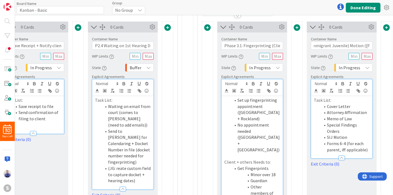
click at [345, 148] on li "Forms 6-4 (for each parent, iff applicable)" at bounding box center [344, 146] width 49 height 12
click at [367, 150] on li "Forms 6-4 (for each parent, if applicable)" at bounding box center [344, 146] width 49 height 12
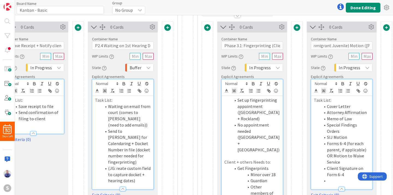
click at [346, 176] on li "Client Signature on Form 6-4" at bounding box center [344, 171] width 49 height 12
click at [343, 184] on li at bounding box center [344, 187] width 49 height 6
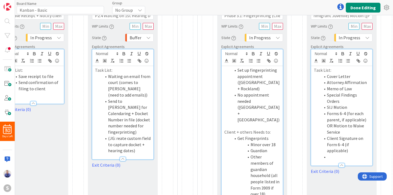
scroll to position [94, 631]
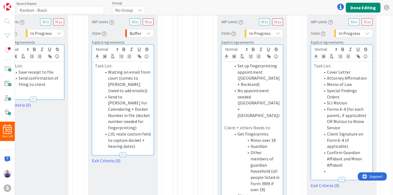
click at [337, 168] on li at bounding box center [344, 171] width 49 height 6
click at [344, 177] on li "Confirm if need to do Open Designation (in Queens)" at bounding box center [344, 177] width 49 height 19
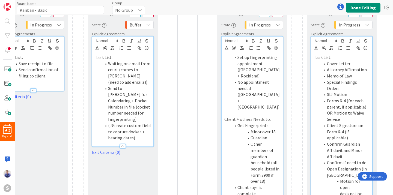
scroll to position [109, 631]
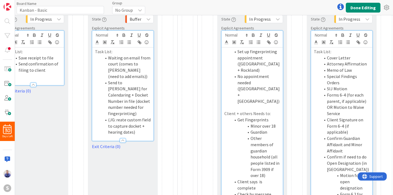
click at [367, 191] on li "Form 6.2 for designee" at bounding box center [344, 197] width 49 height 12
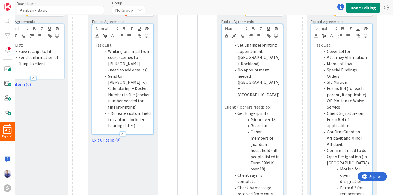
scroll to position [144, 631]
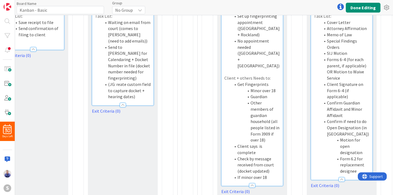
click at [352, 158] on li "Form 6.2 for replacement designee" at bounding box center [344, 165] width 49 height 19
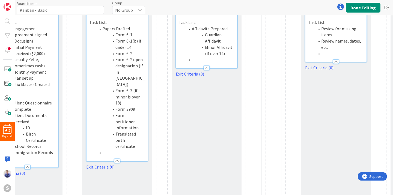
scroll to position [138, 148]
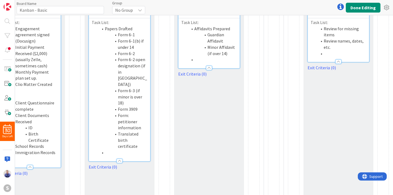
click at [139, 131] on li "Translated birth certificate" at bounding box center [122, 140] width 49 height 19
click at [131, 140] on ol "Papers Drafted Form 6-1 Form 6-1(b) if under 14 Form 6-2 Form 6-2 open designat…" at bounding box center [120, 94] width 56 height 136
click at [133, 156] on li at bounding box center [122, 159] width 49 height 6
click at [130, 149] on li "Form 629" at bounding box center [122, 152] width 49 height 6
click at [148, 138] on div "Task List: Papers Drafted Form 6-1 Form 6-1(b) if under 14 Form 6-2 Form 6-2 op…" at bounding box center [119, 92] width 61 height 149
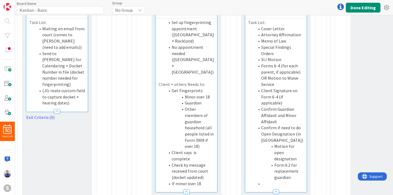
scroll to position [138, 704]
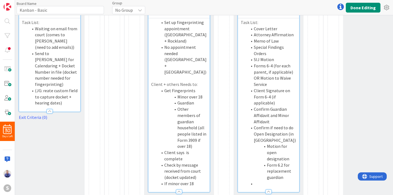
click at [276, 181] on li at bounding box center [271, 184] width 49 height 6
click at [285, 54] on li "Special Findings Orders" at bounding box center [271, 50] width 49 height 12
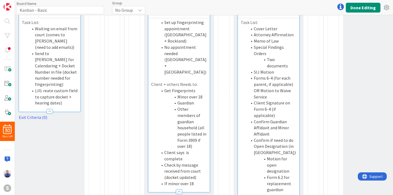
click at [281, 100] on li "Client Signature on Form 6-4 (if applicable)" at bounding box center [271, 109] width 49 height 19
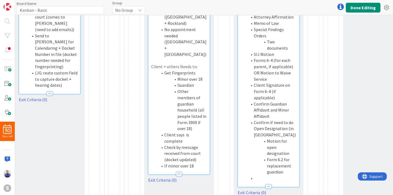
scroll to position [157, 704]
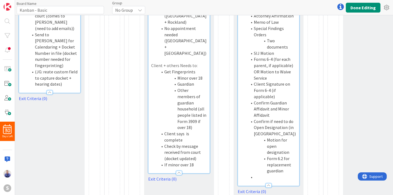
click at [290, 174] on li at bounding box center [271, 177] width 49 height 6
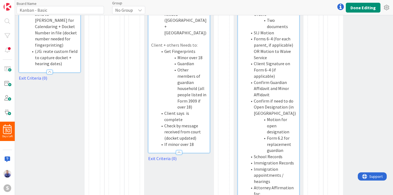
scroll to position [183, 704]
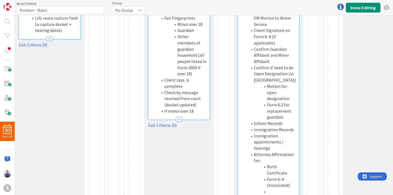
scroll to position [212, 704]
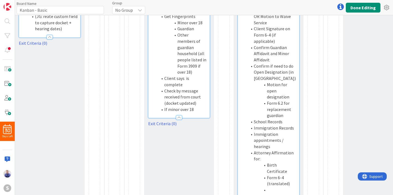
click at [288, 187] on li at bounding box center [271, 190] width 49 height 6
click at [293, 150] on li "Attorney Affirmation for:" at bounding box center [271, 156] width 49 height 12
click at [296, 147] on div "Task List: Cover Letter Attorney Affirmation Memo of Law Special Findings Order…" at bounding box center [268, 80] width 61 height 273
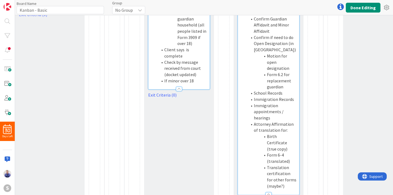
click at [292, 164] on li "Translation certification for other forms (maybe?)" at bounding box center [271, 176] width 49 height 25
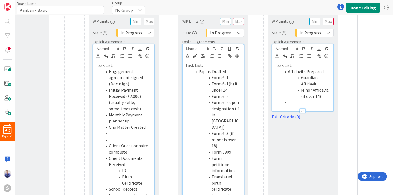
scroll to position [115, 54]
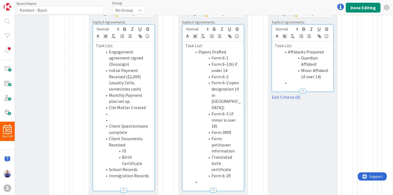
click at [235, 97] on li "Form 6-2 open designation (if in Queens)" at bounding box center [216, 95] width 49 height 31
drag, startPoint x: 213, startPoint y: 82, endPoint x: 225, endPoint y: 86, distance: 12.6
click at [225, 86] on li "Form 6-2 open designation (if in Queens)" at bounding box center [216, 95] width 49 height 31
click at [226, 87] on li "Form 6-2 open designation (if in Queens)" at bounding box center [216, 95] width 49 height 31
click at [234, 94] on li "Form 6-2 open designation (if in Queens)" at bounding box center [216, 95] width 49 height 31
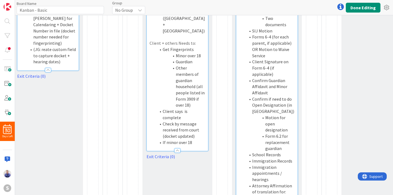
scroll to position [183, 706]
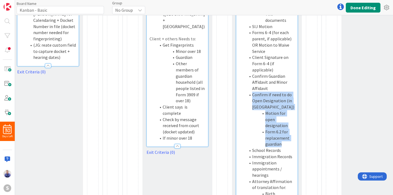
drag, startPoint x: 288, startPoint y: 126, endPoint x: 242, endPoint y: 83, distance: 62.7
click at [242, 83] on ol "Cover Letter Attorney Affirmation Memo of Law Special Findings Orders Two docum…" at bounding box center [267, 113] width 56 height 266
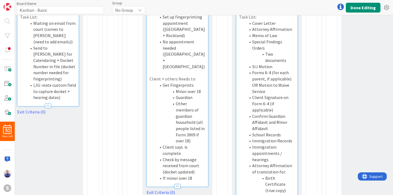
scroll to position [194, 706]
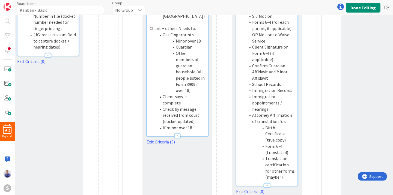
click at [290, 155] on li "Translation certification for other forms (maybe?)" at bounding box center [269, 167] width 49 height 25
click at [291, 159] on li "Translation certification for other forms (maybe?)" at bounding box center [269, 167] width 49 height 25
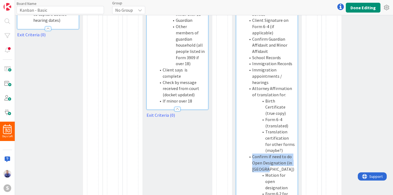
drag, startPoint x: 253, startPoint y: 137, endPoint x: 270, endPoint y: 150, distance: 21.2
click at [270, 154] on li "Confirm if need to do Open Designation (in Queens)" at bounding box center [269, 163] width 49 height 19
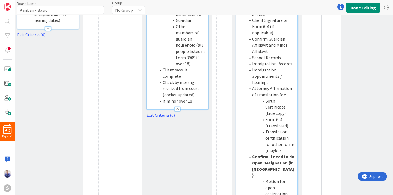
click at [274, 154] on li "Confirm if need to do Open Designation (in Queens)" at bounding box center [269, 166] width 49 height 25
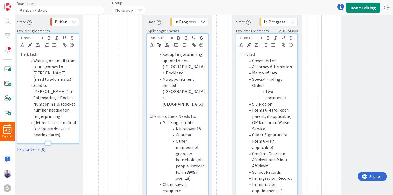
scroll to position [3, 706]
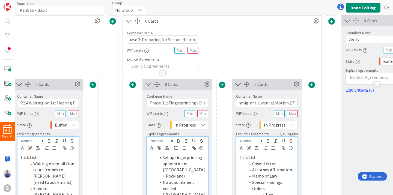
click at [312, 84] on span at bounding box center [311, 85] width 7 height 7
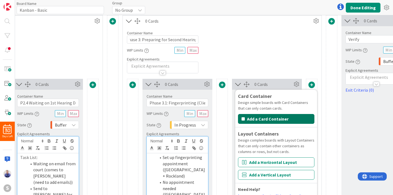
click at [282, 116] on button "Add a Card Container" at bounding box center [276, 119] width 76 height 10
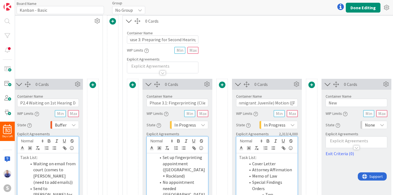
click at [343, 98] on label "Container Name" at bounding box center [338, 96] width 26 height 5
click at [341, 101] on input "New" at bounding box center [356, 103] width 62 height 8
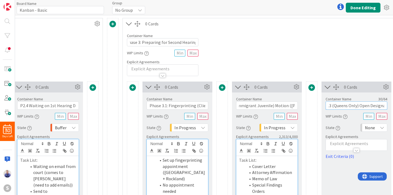
scroll to position [0, 10]
type input "3.3 (Queens Only) Open Designation"
drag, startPoint x: 354, startPoint y: 134, endPoint x: 372, endPoint y: 131, distance: 18.3
click at [355, 133] on div "Container Name 34 / 64 3.3 (Queens Only) Open Designation WIP Limits State None…" at bounding box center [356, 125] width 62 height 67
click at [377, 130] on div "None" at bounding box center [373, 128] width 27 height 8
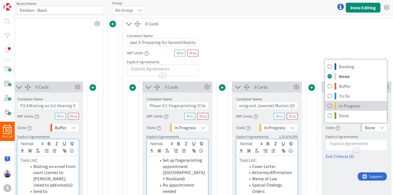
click at [351, 108] on span "In Progress" at bounding box center [361, 106] width 45 height 8
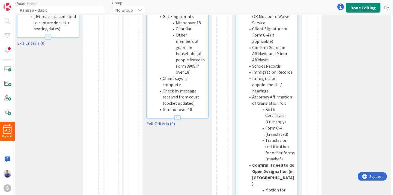
scroll to position [246, 706]
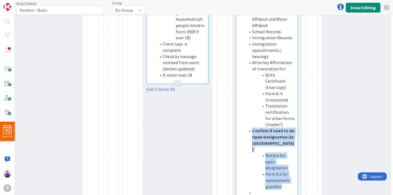
drag, startPoint x: 271, startPoint y: 149, endPoint x: 245, endPoint y: 113, distance: 44.7
click at [245, 113] on ol "Cover Letter Attorney Affirmation Memo of Law Special Findings Orders Two docum…" at bounding box center [267, 56] width 56 height 279
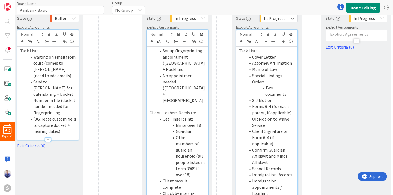
scroll to position [57, 706]
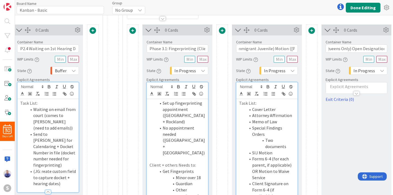
click at [364, 86] on p at bounding box center [356, 86] width 56 height 6
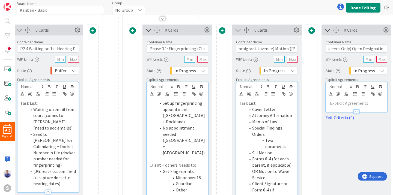
click at [346, 104] on p at bounding box center [356, 103] width 56 height 6
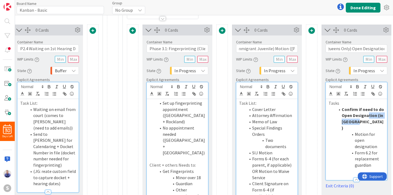
drag, startPoint x: 359, startPoint y: 120, endPoint x: 356, endPoint y: 112, distance: 8.5
click at [368, 118] on li "Confirm if need to do Open Designation (in Queens)" at bounding box center [359, 118] width 49 height 25
click at [355, 111] on strong "Confirm if need to do Open Designation (in Queens)" at bounding box center [362, 119] width 43 height 24
drag, startPoint x: 343, startPoint y: 110, endPoint x: 385, endPoint y: 109, distance: 42.3
click at [386, 109] on div "Tasks Confirm if need to do Open Designation (in Queens) Motion for open design…" at bounding box center [356, 139] width 61 height 81
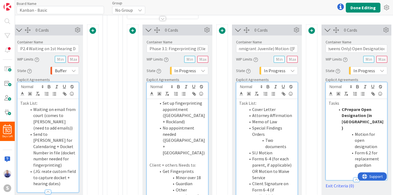
click at [345, 111] on strong "CPrepare Open Designation (in Queens)" at bounding box center [362, 119] width 42 height 24
drag, startPoint x: 364, startPoint y: 122, endPoint x: 341, endPoint y: 110, distance: 26.0
click at [341, 110] on li "Prepare Open Designation (in Queens)" at bounding box center [359, 118] width 49 height 25
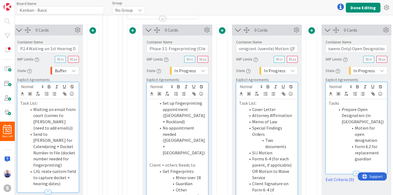
click at [357, 129] on li "Motion for open designation" at bounding box center [359, 134] width 49 height 19
click at [374, 155] on li "Form 6.2 for replacement guardian" at bounding box center [359, 152] width 49 height 19
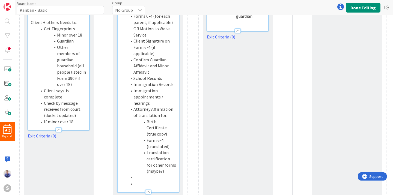
scroll to position [206, 825]
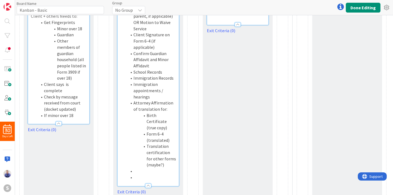
click at [149, 168] on li at bounding box center [151, 171] width 49 height 6
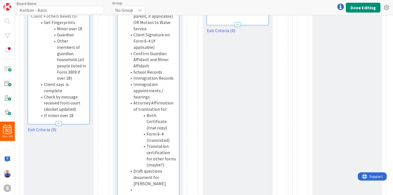
click at [142, 187] on li at bounding box center [151, 190] width 49 height 6
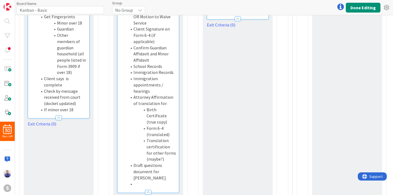
scroll to position [212, 825]
click at [171, 162] on li "Draft questions document for Lina" at bounding box center [151, 171] width 49 height 19
click at [144, 187] on li "Send copies to Minor (over 14) or Guardian" at bounding box center [151, 196] width 49 height 19
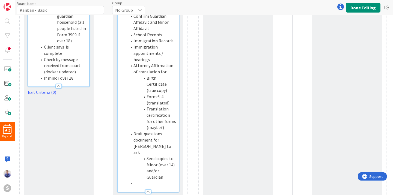
click at [163, 180] on li at bounding box center [151, 183] width 49 height 6
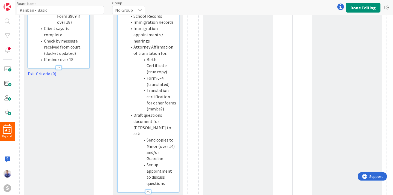
click at [153, 137] on li "Send copies to Minor (over 14) and/or Guardian" at bounding box center [151, 149] width 49 height 25
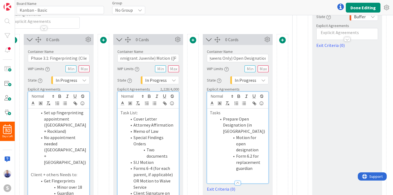
scroll to position [16, 825]
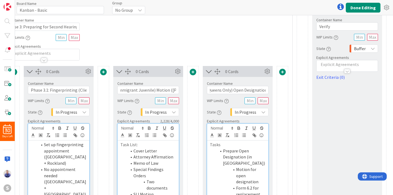
click at [285, 71] on span at bounding box center [282, 72] width 7 height 7
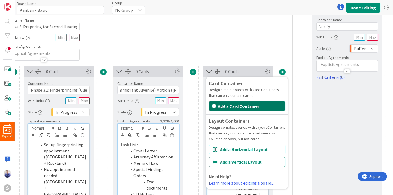
click at [264, 106] on button "Add a Card Container" at bounding box center [247, 106] width 76 height 10
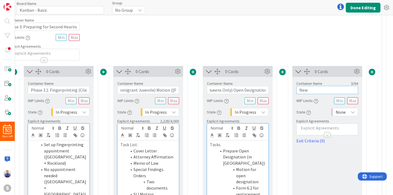
click at [304, 91] on input "New" at bounding box center [327, 90] width 62 height 8
type input "P3.4 Lina Review + File"
click at [336, 113] on span "None" at bounding box center [340, 112] width 10 height 8
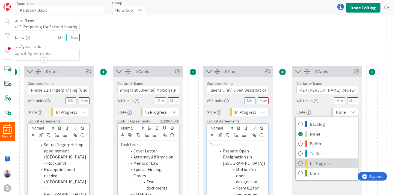
click at [332, 161] on span "In Progress" at bounding box center [332, 163] width 45 height 8
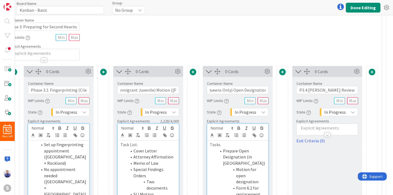
click at [313, 129] on p at bounding box center [327, 128] width 56 height 6
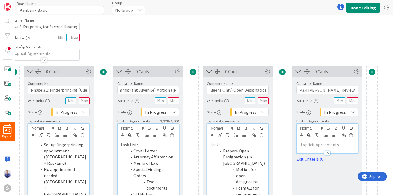
click at [314, 146] on p at bounding box center [327, 145] width 56 height 6
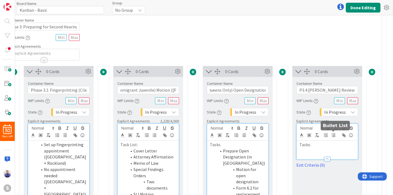
drag, startPoint x: 335, startPoint y: 136, endPoint x: 332, endPoint y: 142, distance: 6.5
click at [335, 138] on button "button" at bounding box center [333, 135] width 8 height 7
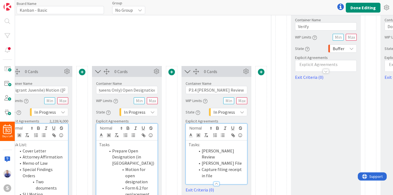
scroll to position [16, 939]
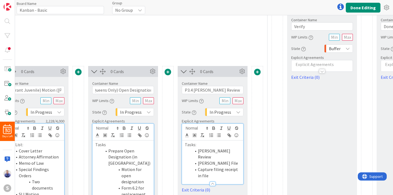
click at [257, 73] on span at bounding box center [257, 72] width 7 height 7
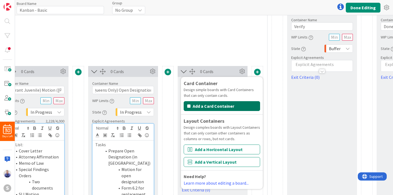
click at [227, 103] on button "Add a Card Container" at bounding box center [222, 106] width 76 height 10
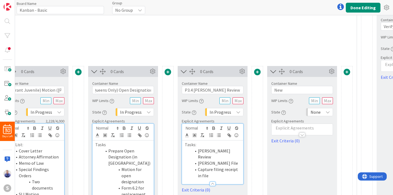
click at [322, 112] on div "None" at bounding box center [319, 112] width 27 height 8
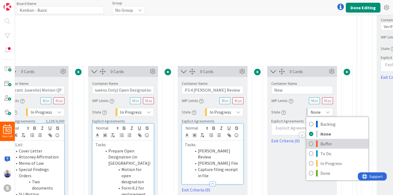
click at [324, 143] on span "Buffer" at bounding box center [342, 144] width 45 height 8
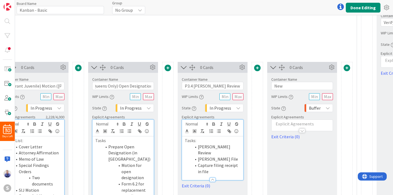
scroll to position [21, 939]
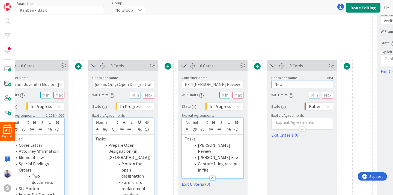
click at [311, 85] on input "New" at bounding box center [302, 84] width 62 height 8
type input "N"
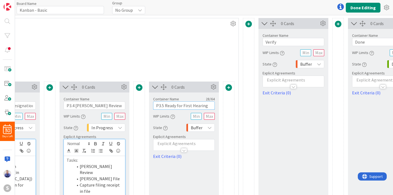
scroll to position [0, 1065]
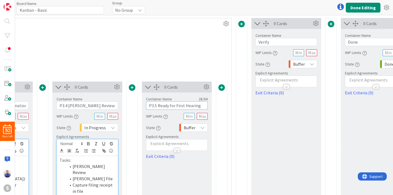
type input "P3.5 Ready for First Hearing"
click at [241, 23] on span at bounding box center [241, 24] width 7 height 7
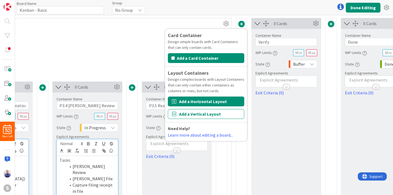
click at [221, 99] on button "Add a Horizontal Layout" at bounding box center [206, 102] width 76 height 10
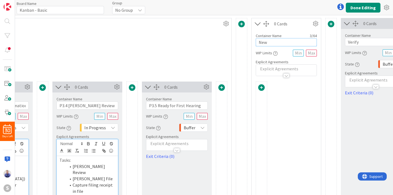
click at [281, 40] on input "New" at bounding box center [286, 42] width 61 height 8
click at [258, 41] on input "First Hearing Complete" at bounding box center [286, 42] width 61 height 8
type input "P4: First Hearing Complete"
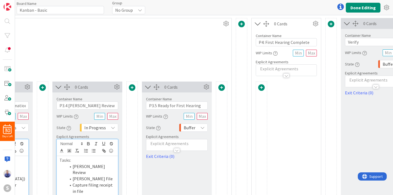
click at [260, 88] on span at bounding box center [261, 87] width 7 height 7
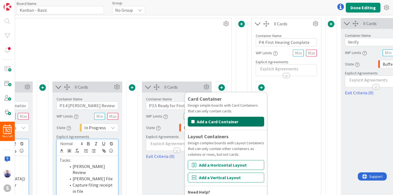
click at [225, 125] on button "Add a Card Container" at bounding box center [226, 122] width 76 height 10
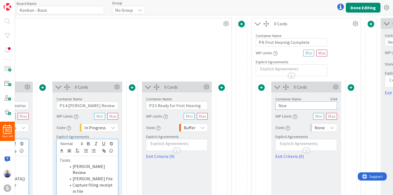
click at [286, 106] on input "New" at bounding box center [306, 105] width 62 height 8
type input "P4.1 Capure Needs from 1st Hearing"
click at [315, 128] on span "None" at bounding box center [319, 128] width 10 height 8
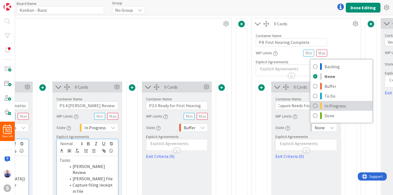
click at [332, 105] on span "In Progress" at bounding box center [346, 106] width 45 height 8
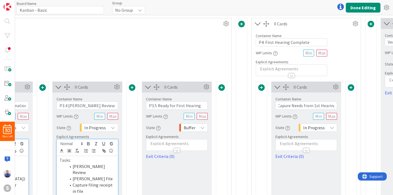
click at [317, 142] on p at bounding box center [306, 143] width 56 height 6
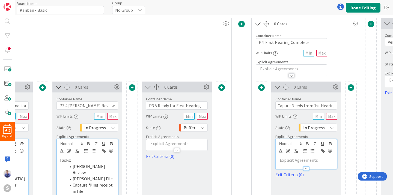
click at [317, 161] on p at bounding box center [306, 160] width 56 height 6
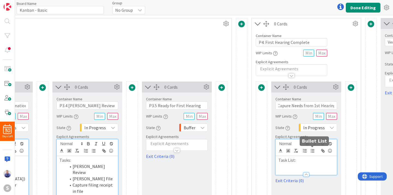
drag, startPoint x: 314, startPoint y: 152, endPoint x: 312, endPoint y: 159, distance: 7.7
click at [314, 152] on icon "button" at bounding box center [312, 150] width 5 height 5
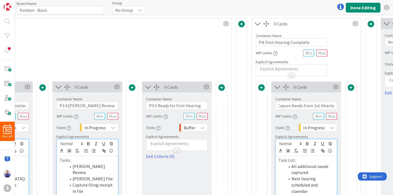
scroll to position [3, 1065]
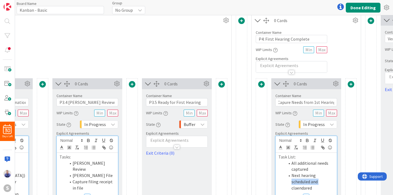
drag, startPoint x: 319, startPoint y: 183, endPoint x: 290, endPoint y: 182, distance: 29.2
click at [290, 182] on li "Next hearing scheduled and claendared" at bounding box center [309, 181] width 49 height 19
click at [295, 183] on li "Next hearing date claendared" at bounding box center [309, 178] width 49 height 12
drag, startPoint x: 321, startPoint y: 184, endPoint x: 307, endPoint y: 183, distance: 13.7
click at [320, 184] on li "Next hearing date claendared" at bounding box center [309, 178] width 49 height 12
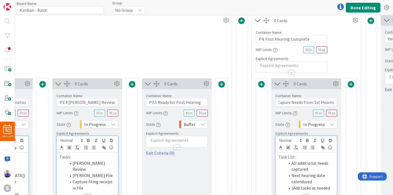
click at [353, 69] on div "Container Name 26 / 64 P4: First Hearing Complete WIP Limits Explicit Agreements" at bounding box center [305, 49] width 109 height 47
click at [350, 85] on span at bounding box center [350, 84] width 7 height 7
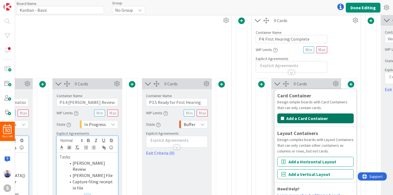
click at [319, 116] on button "Add a Card Container" at bounding box center [315, 118] width 76 height 10
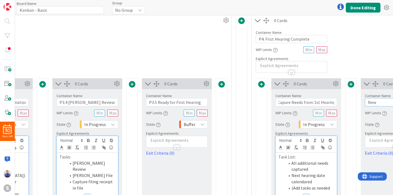
click at [373, 102] on input "New" at bounding box center [396, 102] width 62 height 8
click at [375, 103] on input "New" at bounding box center [396, 102] width 62 height 8
click at [375, 102] on input "New" at bounding box center [396, 102] width 62 height 8
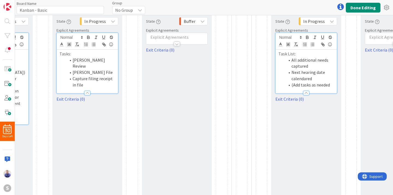
click at [332, 83] on li "(Add tasks as needed" at bounding box center [309, 85] width 49 height 6
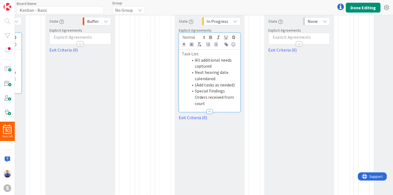
scroll to position [78, 1161]
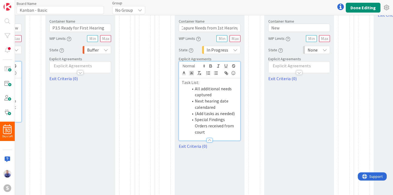
click at [321, 52] on div "None" at bounding box center [316, 50] width 27 height 8
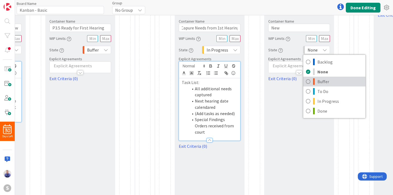
click at [323, 83] on span "Buffer" at bounding box center [339, 81] width 45 height 8
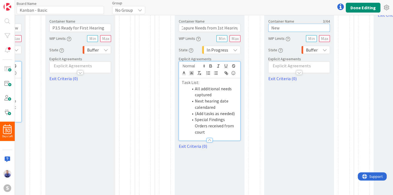
click at [294, 28] on input "New" at bounding box center [299, 28] width 62 height 8
type input "4.2 Ready for Second Hearing"
click at [311, 98] on div "0 Cards Container Name 28 / 64 4.2 Ready for Second Hearing WIP Limits State Bu…" at bounding box center [299, 198] width 70 height 388
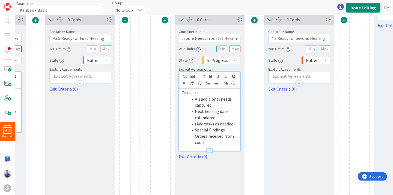
scroll to position [55, 1161]
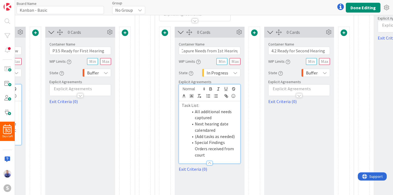
click at [194, 45] on label "Container Name" at bounding box center [192, 44] width 26 height 5
drag, startPoint x: 181, startPoint y: 47, endPoint x: 163, endPoint y: 46, distance: 17.7
click at [179, 47] on input "P4.1 Capure Needs from 1st Hearing" at bounding box center [210, 51] width 62 height 8
click at [203, 52] on input "P4.1 Capure Needs from 1st Hearing" at bounding box center [210, 51] width 62 height 8
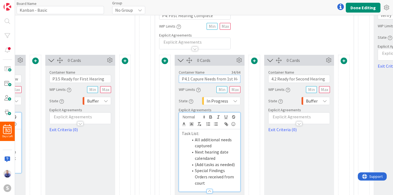
scroll to position [32, 1161]
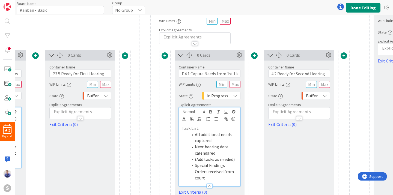
click at [345, 58] on span at bounding box center [343, 55] width 7 height 7
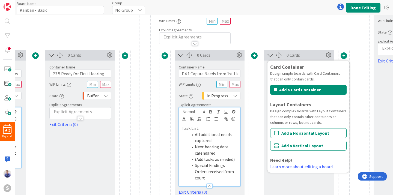
click at [334, 37] on div "Container Name 26 / 64 P4: First Hearing Complete WIP Limits Explicit Agreements" at bounding box center [254, 20] width 199 height 47
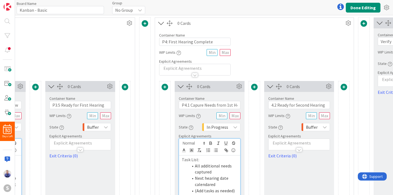
scroll to position [0, 1161]
click at [344, 89] on span at bounding box center [343, 87] width 7 height 7
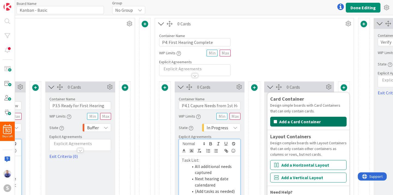
click at [323, 121] on button "Add a Card Container" at bounding box center [308, 122] width 76 height 10
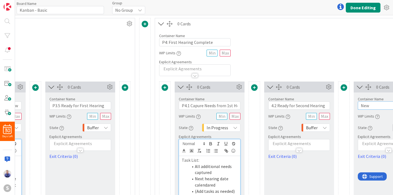
click at [373, 103] on input "New" at bounding box center [389, 105] width 62 height 8
type input "U"
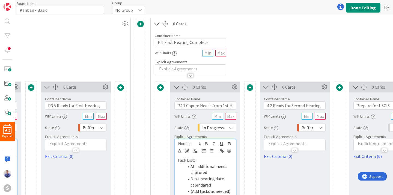
drag, startPoint x: 368, startPoint y: 53, endPoint x: 361, endPoint y: 95, distance: 42.5
click at [371, 59] on div "Container Name 26 / 64 P4: First Hearing Complete WIP Limits Explicit Agreements" at bounding box center [295, 52] width 288 height 47
click at [356, 105] on input "Prepare for USCIS" at bounding box center [384, 105] width 62 height 8
type input "4.3 Prepare for USCIS"
drag, startPoint x: 346, startPoint y: 50, endPoint x: 335, endPoint y: 112, distance: 62.6
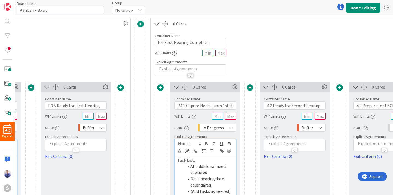
click at [346, 51] on div "Container Name 26 / 64 P4: First Hearing Complete WIP Limits Explicit Agreements" at bounding box center [295, 52] width 288 height 47
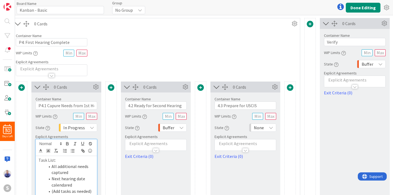
scroll to position [0, 1302]
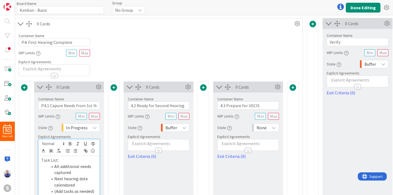
click at [270, 127] on div "None" at bounding box center [265, 128] width 27 height 8
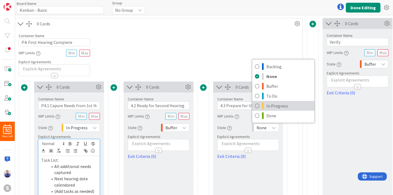
click at [269, 103] on span "In Progress" at bounding box center [288, 106] width 45 height 8
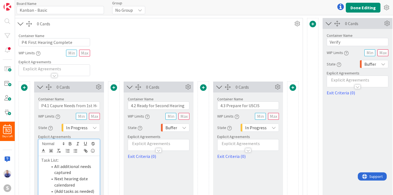
click at [256, 144] on p at bounding box center [248, 143] width 56 height 6
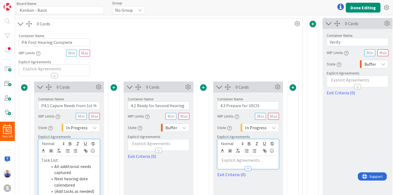
click at [263, 160] on p at bounding box center [248, 160] width 56 height 6
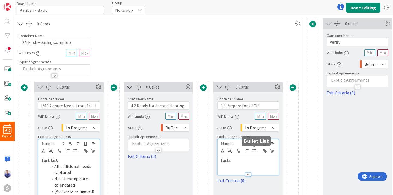
click at [253, 151] on line "button" at bounding box center [254, 151] width 2 height 0
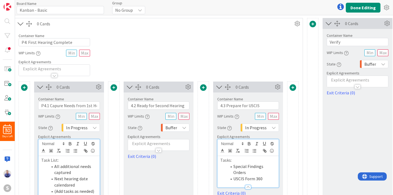
click at [256, 180] on li "USCIS Form 360" at bounding box center [251, 179] width 49 height 6
click at [242, 179] on li "USCIS Form I-360" at bounding box center [251, 179] width 49 height 6
click at [265, 180] on li "Form I-360" at bounding box center [251, 179] width 49 height 6
click at [233, 178] on li "Form I-360" at bounding box center [251, 179] width 49 height 6
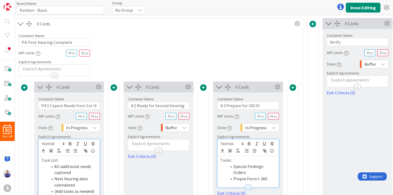
click at [233, 167] on li "Special Findings Orders" at bounding box center [251, 169] width 49 height 12
click at [271, 177] on li "Prepare Form I-360" at bounding box center [251, 179] width 49 height 6
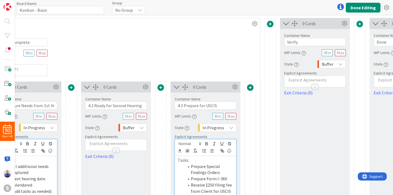
scroll to position [0, 1349]
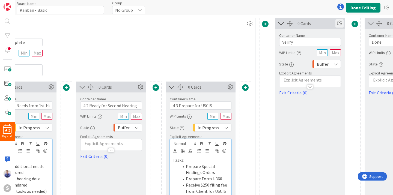
click at [340, 22] on icon at bounding box center [339, 23] width 8 height 8
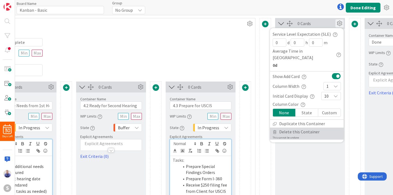
click at [314, 128] on span "Delete this Container" at bounding box center [299, 132] width 40 height 8
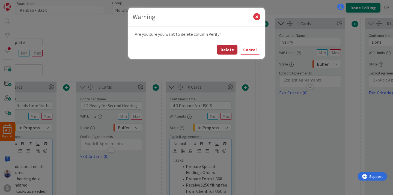
click at [229, 48] on button "Delete" at bounding box center [227, 50] width 20 height 10
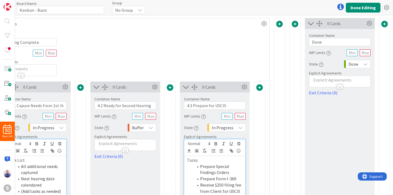
scroll to position [0, 852]
click at [309, 41] on input "Done" at bounding box center [340, 42] width 62 height 8
click at [314, 42] on input "Family Court Done" at bounding box center [340, 42] width 62 height 8
click at [357, 42] on input "Juvenile Visa Application Court Done" at bounding box center [340, 42] width 62 height 8
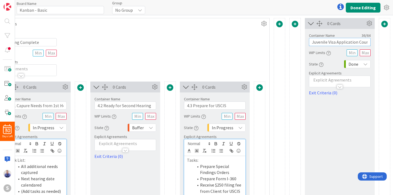
click at [357, 42] on input "Juvenile Visa Application Court Done" at bounding box center [340, 42] width 62 height 8
type input "Juvenile Visa Application Done"
click at [230, 106] on input "4.3 Prepare for USCIS" at bounding box center [215, 105] width 62 height 8
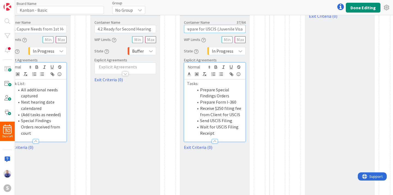
scroll to position [80, 852]
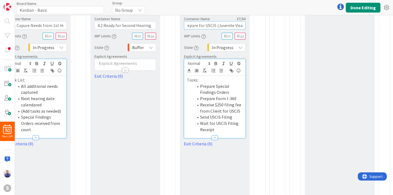
type input "4.3 Prepare for USCIS (Juvenile Visa)"
click at [234, 129] on li "Wait for USCIS Filing Receipt" at bounding box center [217, 126] width 49 height 12
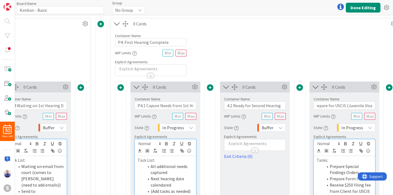
scroll to position [0, 659]
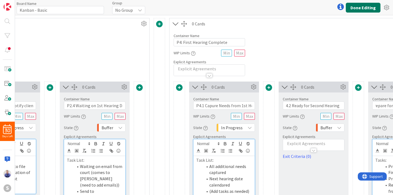
click at [361, 10] on button "Done Editing" at bounding box center [363, 8] width 35 height 10
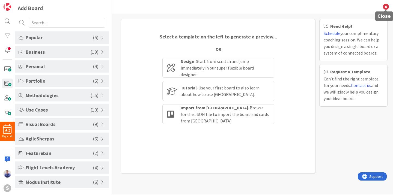
click at [385, 6] on icon at bounding box center [386, 7] width 6 height 6
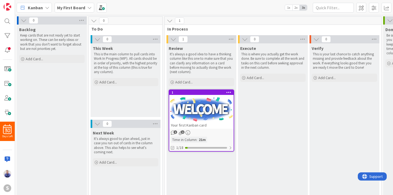
click at [88, 5] on icon at bounding box center [89, 7] width 4 height 4
click at [90, 8] on icon at bounding box center [89, 7] width 4 height 4
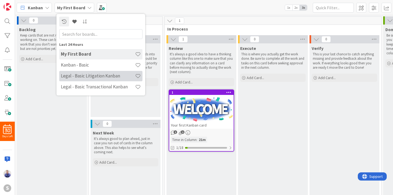
click at [108, 75] on h4 "Legal - Basic Litigation Kanban" at bounding box center [98, 75] width 74 height 5
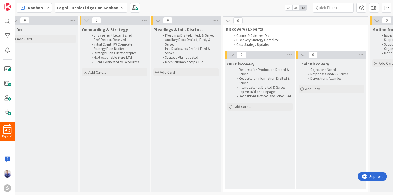
scroll to position [0, 106]
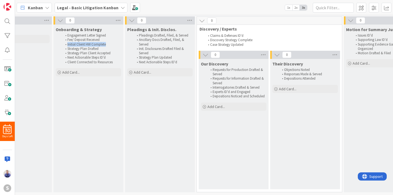
drag, startPoint x: 107, startPoint y: 46, endPoint x: 62, endPoint y: 44, distance: 44.8
click at [62, 44] on ol "Engagement Letter Signed Fee/ Deposit Received Initial Client HW Complete Strat…" at bounding box center [88, 48] width 63 height 31
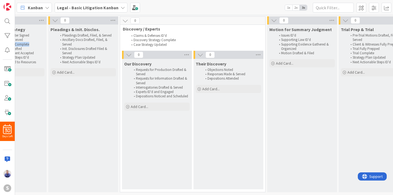
scroll to position [0, 180]
